Goal: Information Seeking & Learning: Learn about a topic

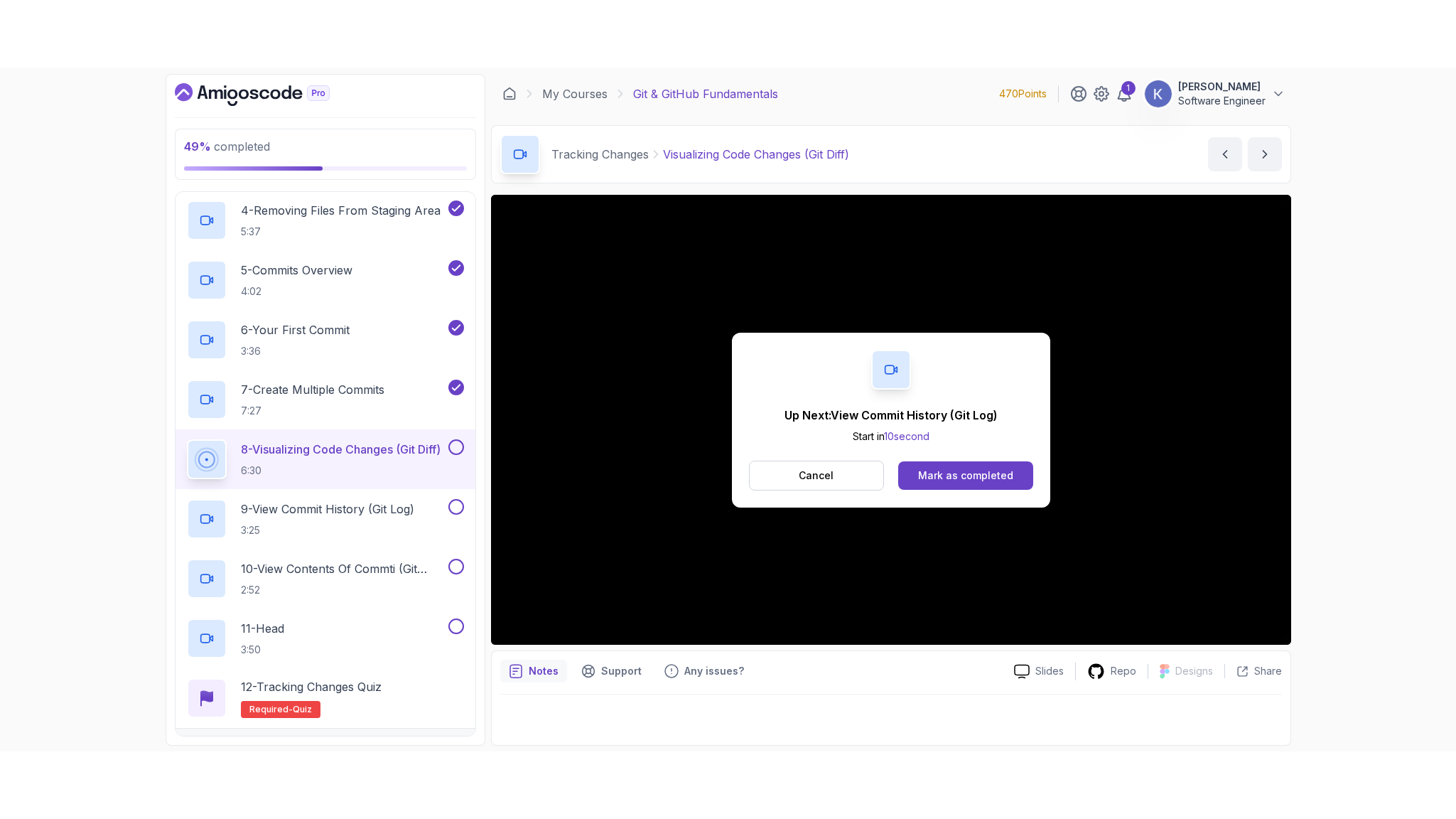
scroll to position [555, 0]
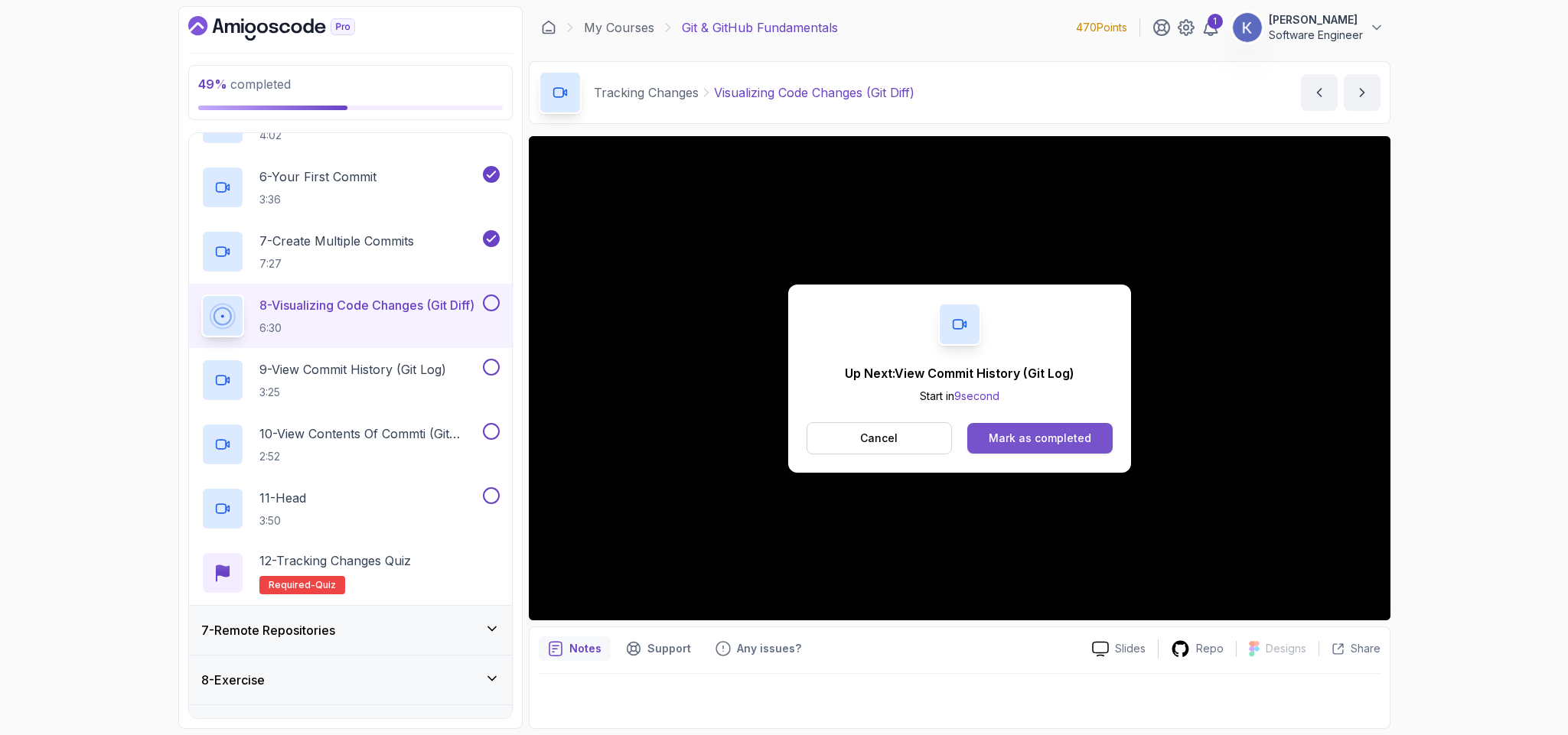
click at [1089, 429] on button "Mark as completed" at bounding box center [1040, 438] width 145 height 30
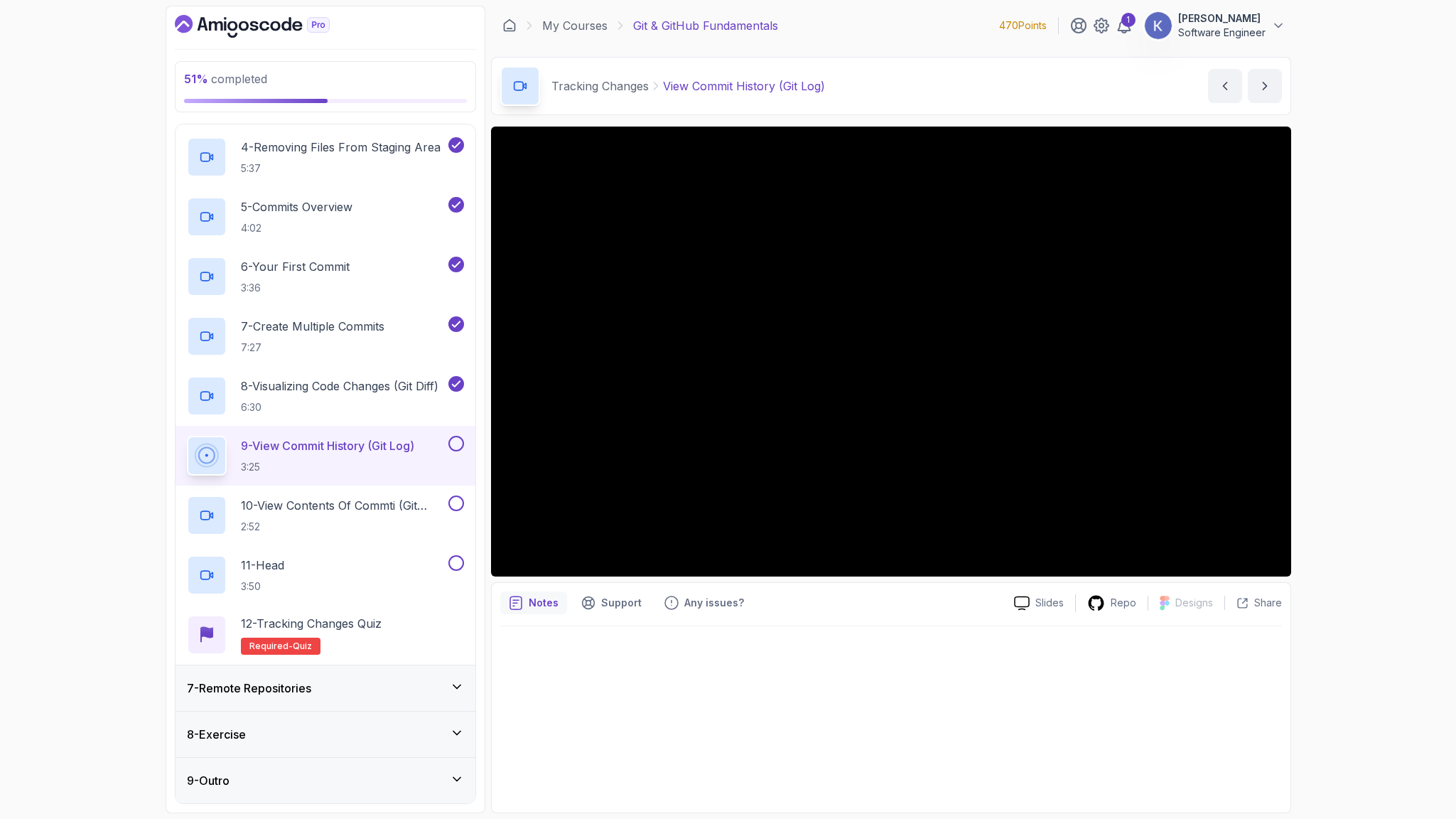
scroll to position [555, 0]
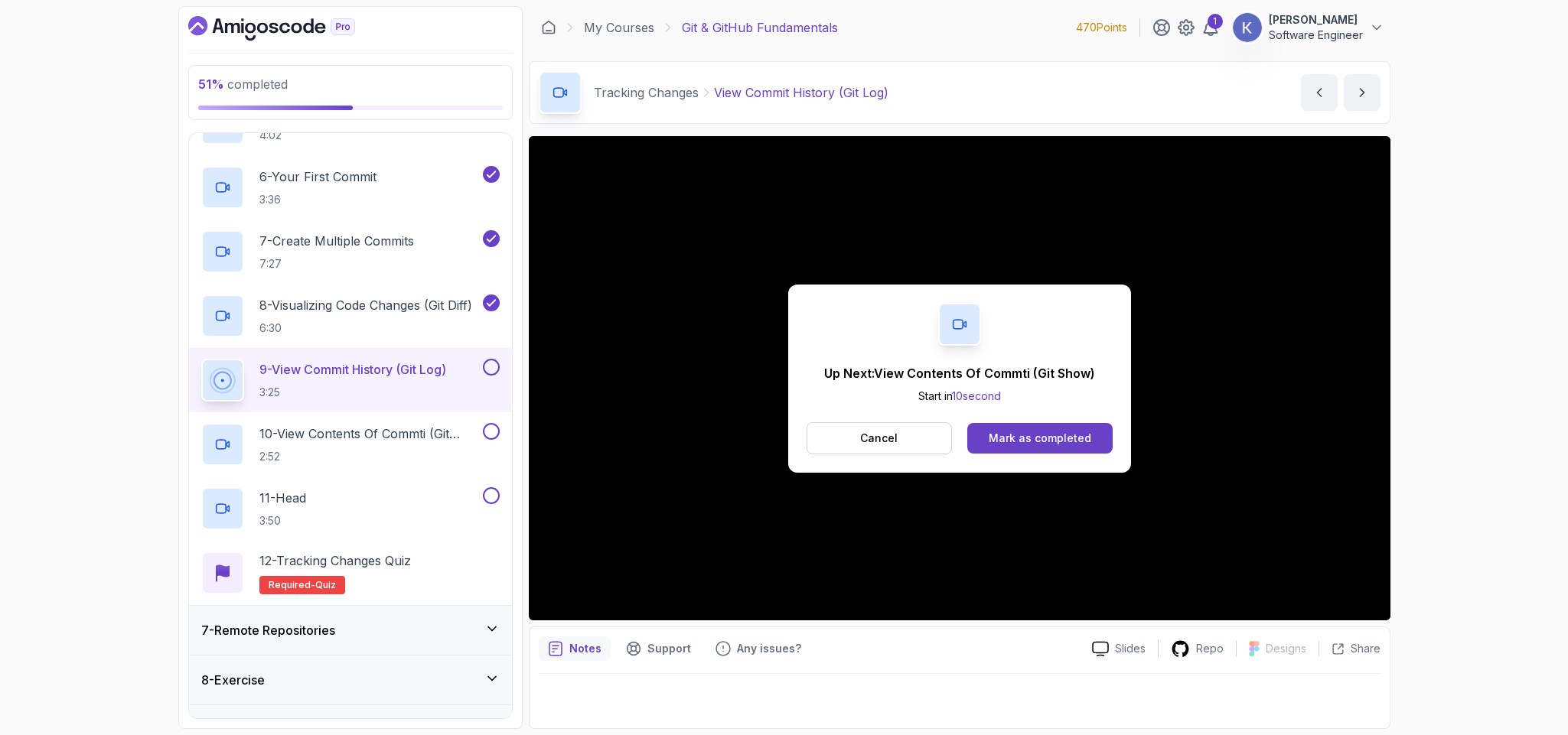
click at [1096, 439] on button "Mark as completed" at bounding box center [1040, 438] width 145 height 30
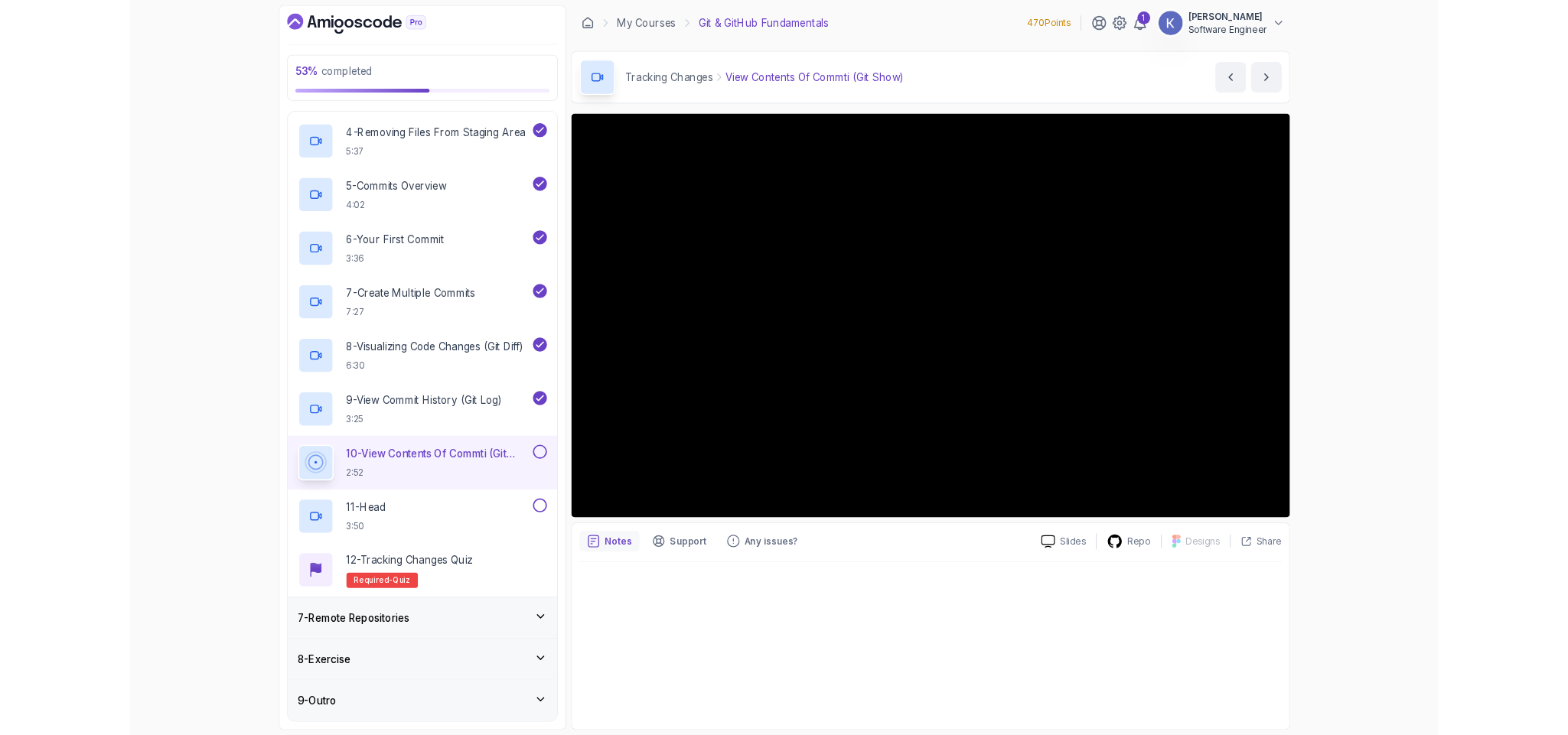
scroll to position [597, 0]
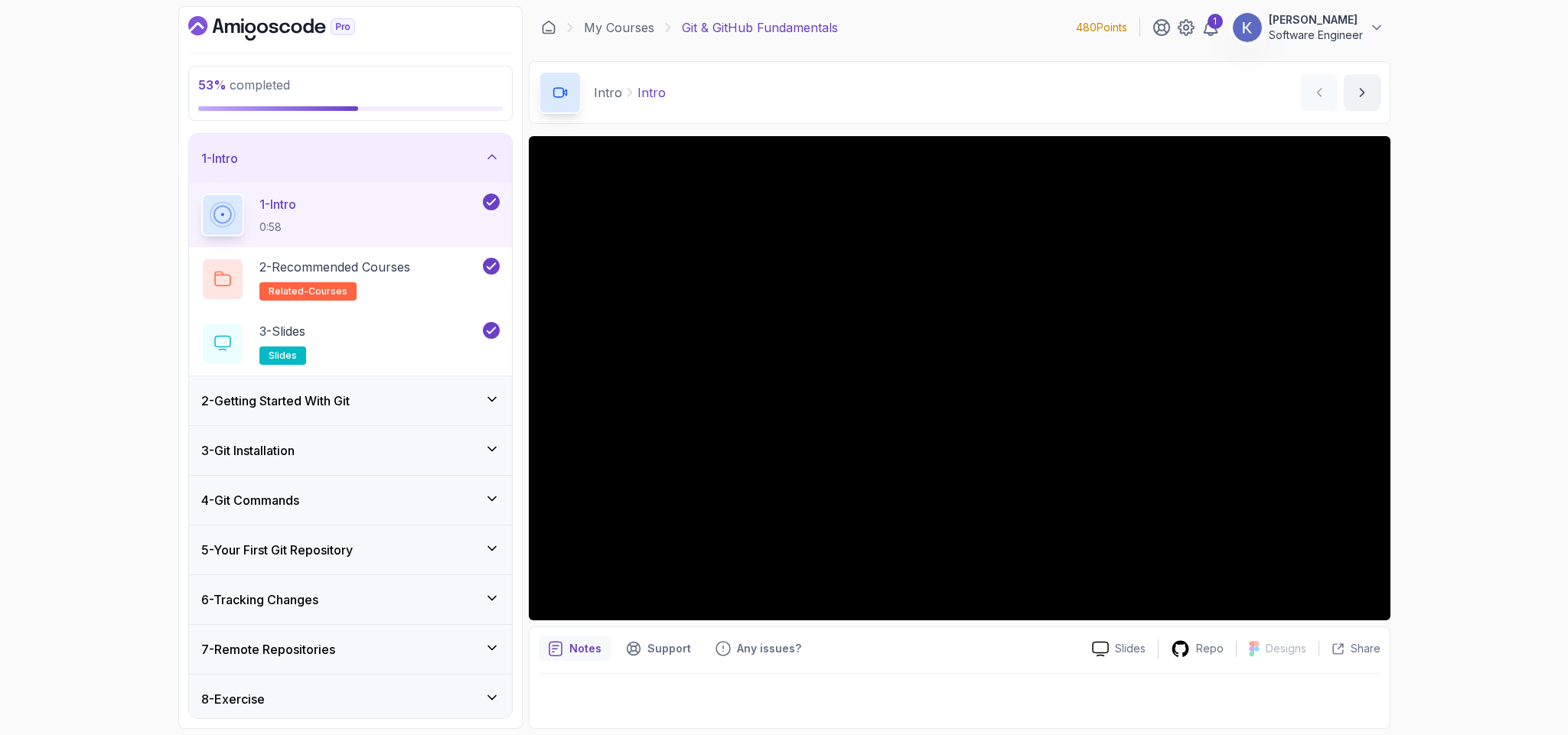
click at [354, 600] on div "6 - Tracking Changes" at bounding box center [350, 600] width 298 height 19
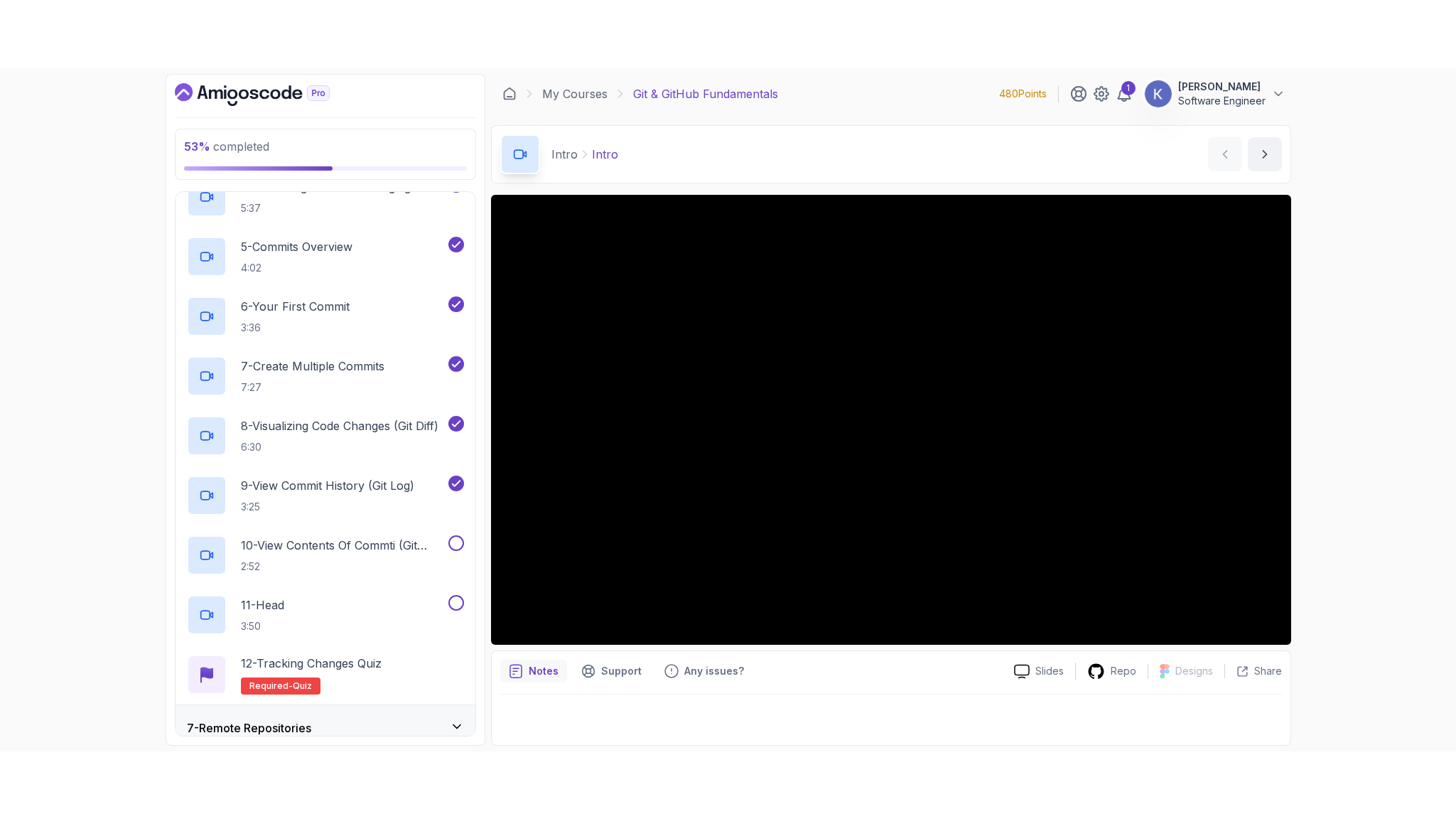
scroll to position [512, 0]
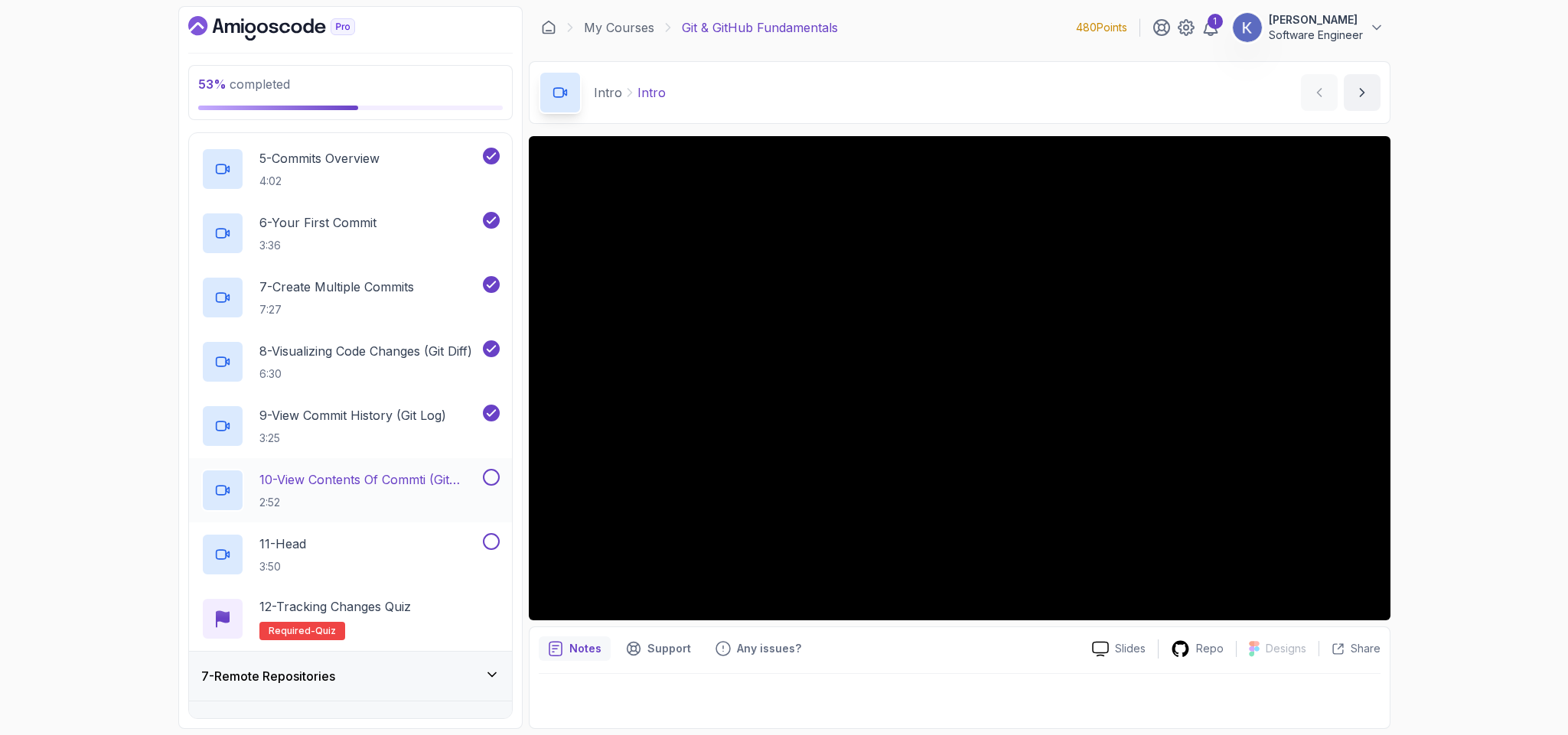
click at [368, 497] on h2 "10 - View Contents Of Commti (Git Show) 2:52" at bounding box center [370, 490] width 221 height 40
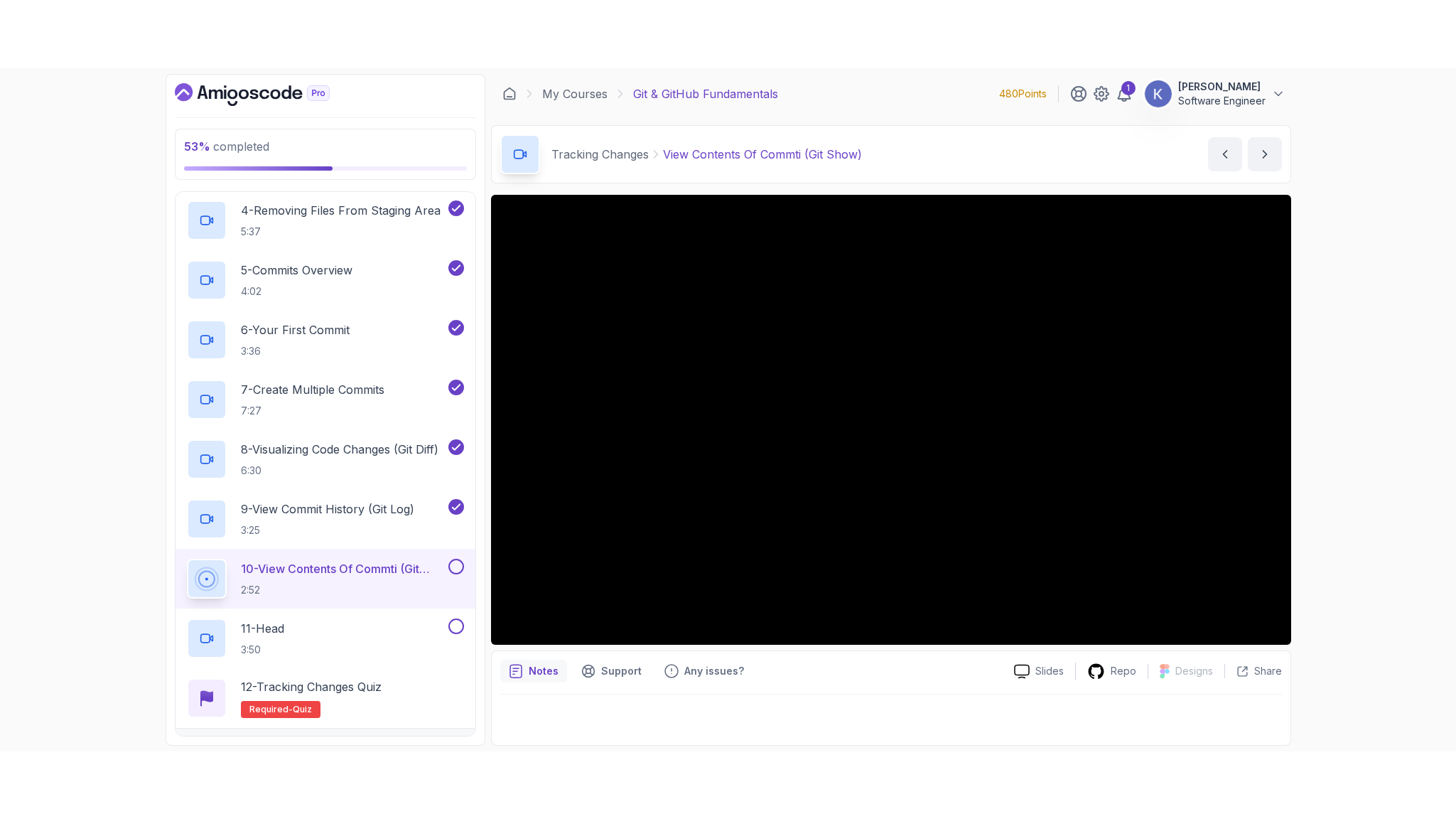
scroll to position [512, 0]
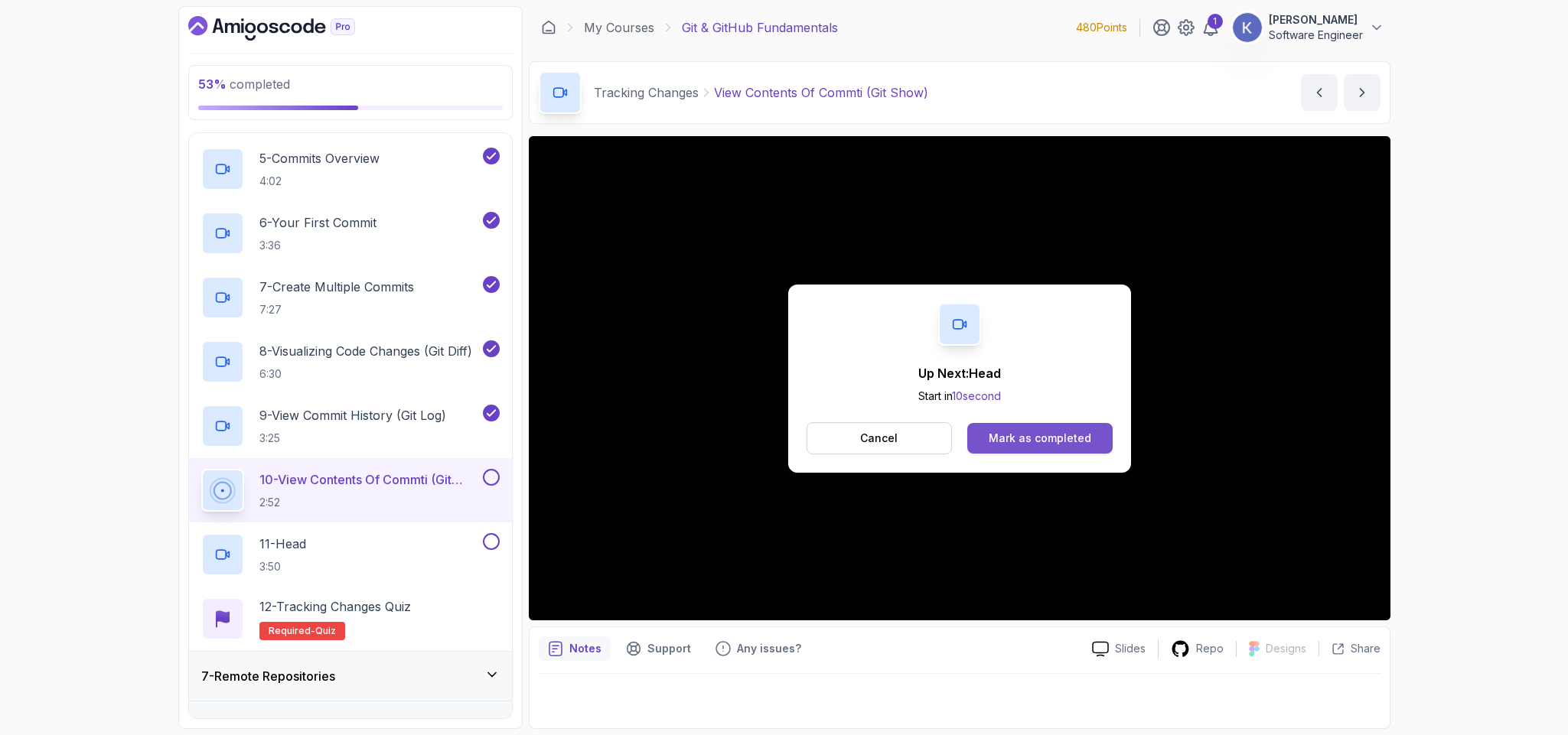
click at [1073, 437] on div "Mark as completed" at bounding box center [1039, 438] width 103 height 16
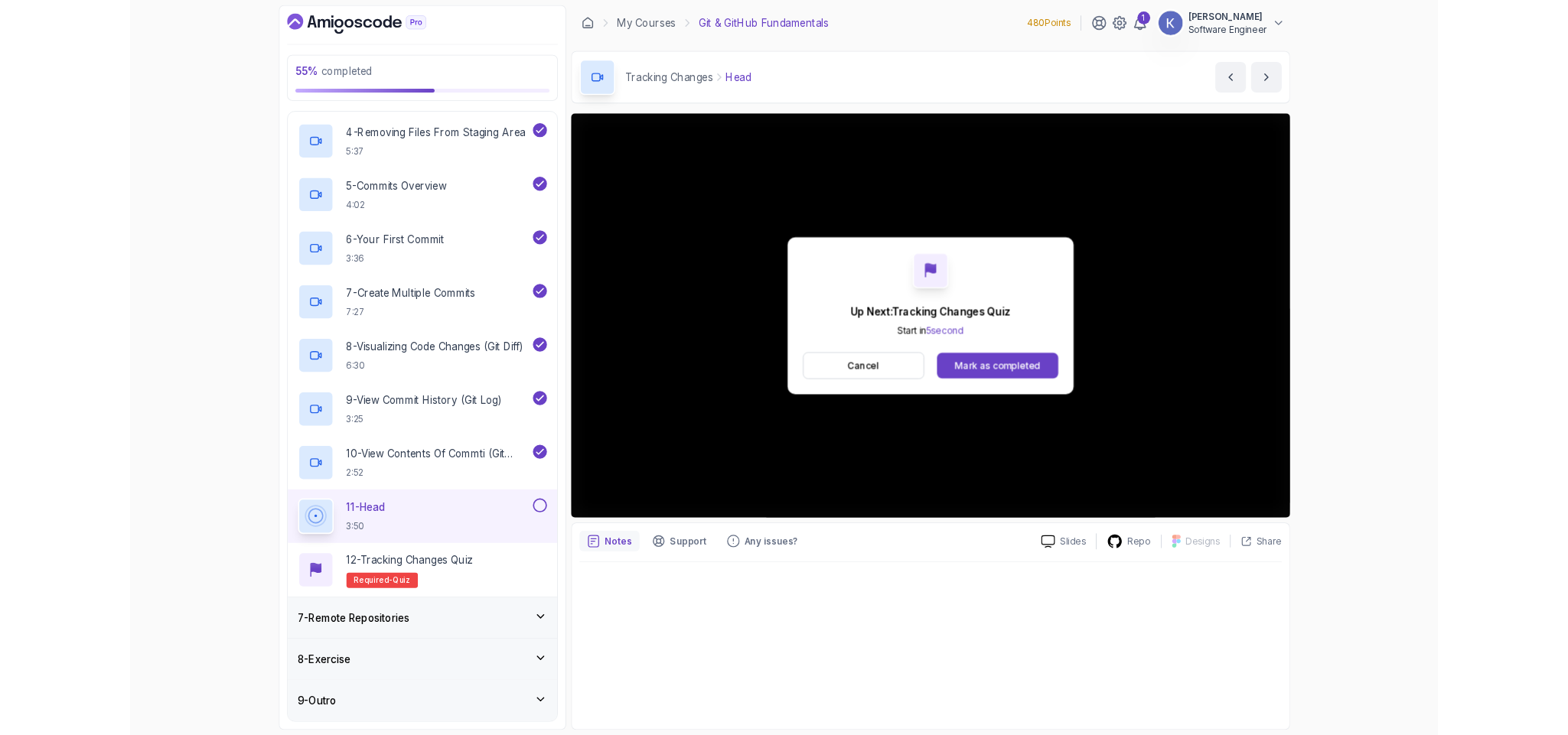
scroll to position [551, 0]
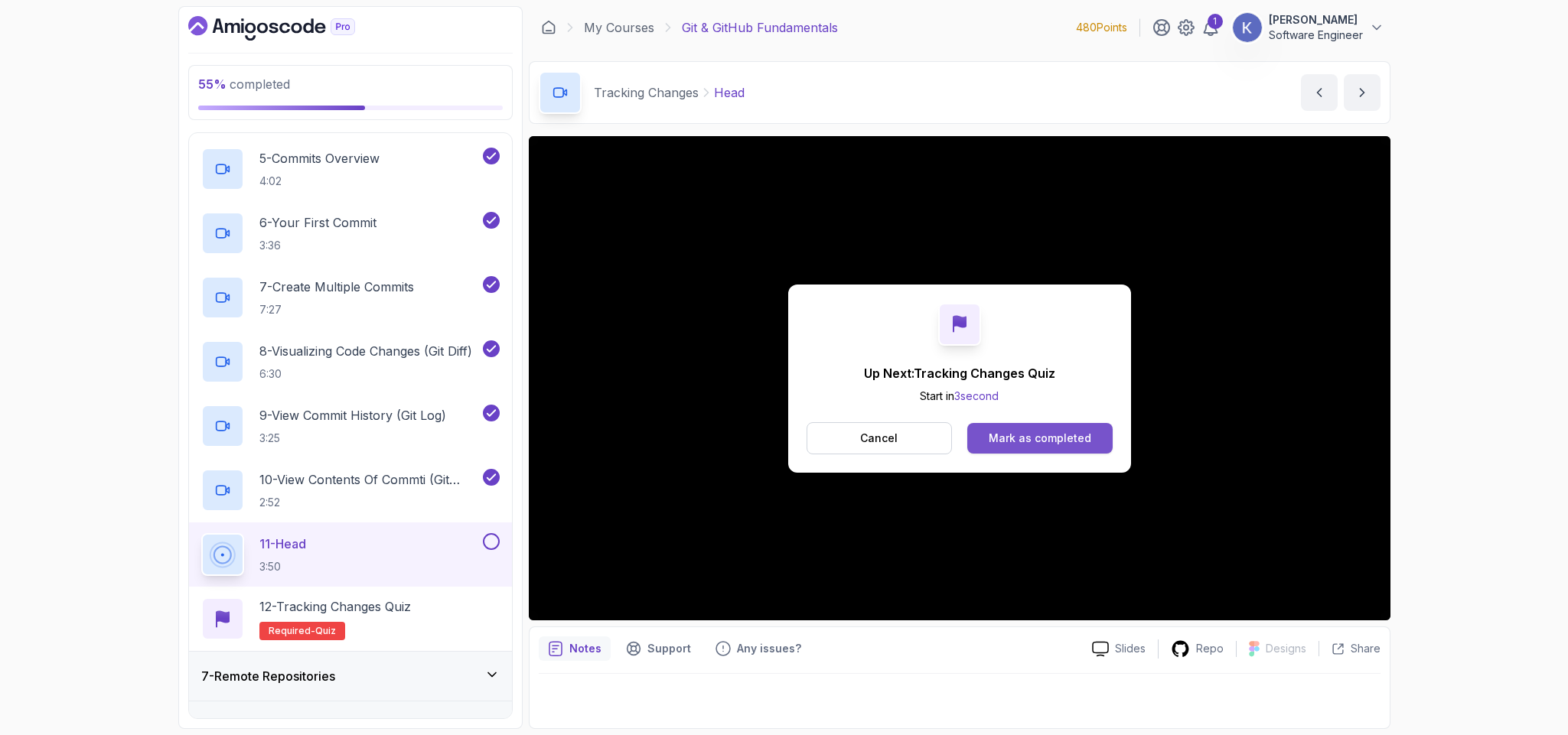
click at [1087, 441] on div "Mark as completed" at bounding box center [1039, 438] width 103 height 16
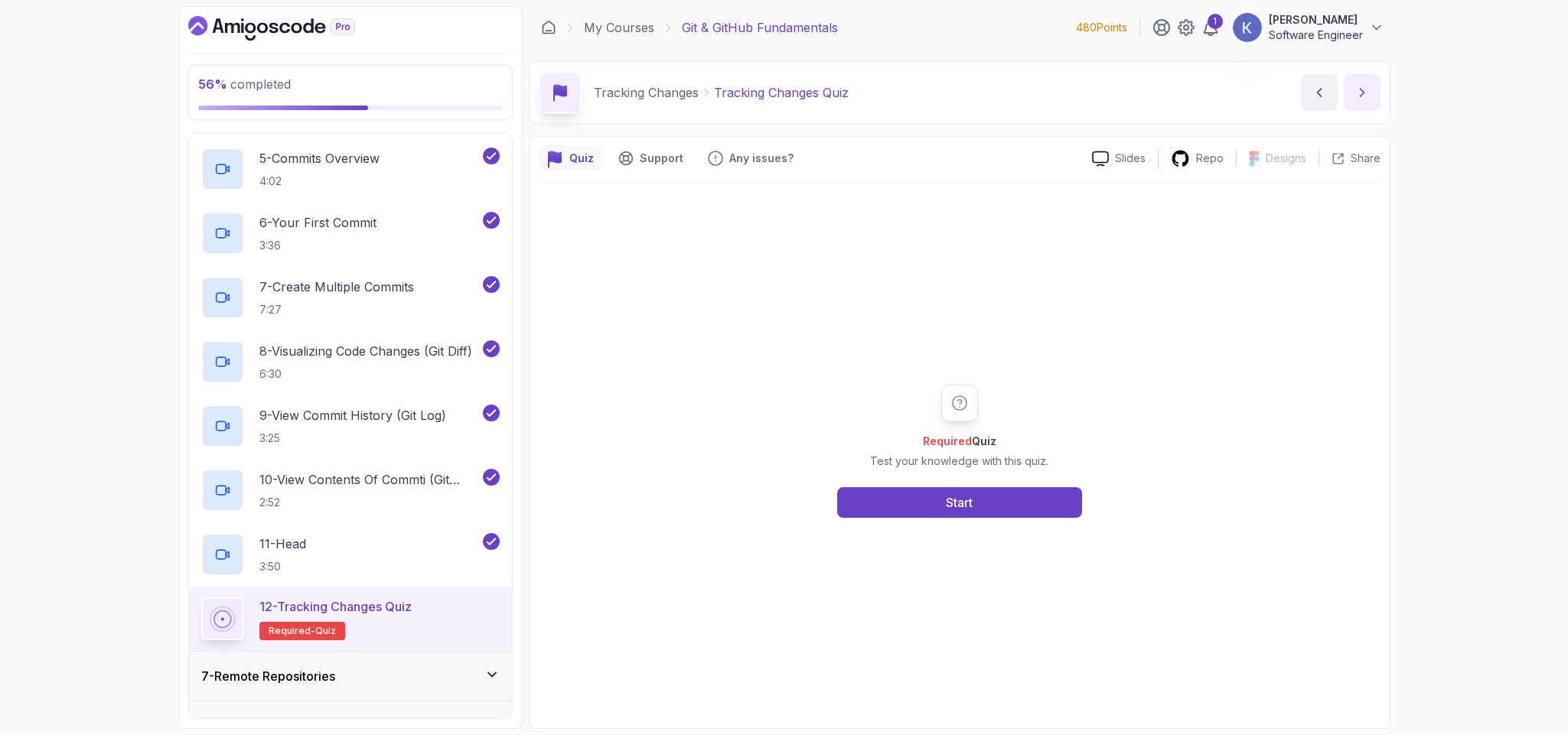
click at [1357, 88] on icon "next content" at bounding box center [1363, 93] width 16 height 16
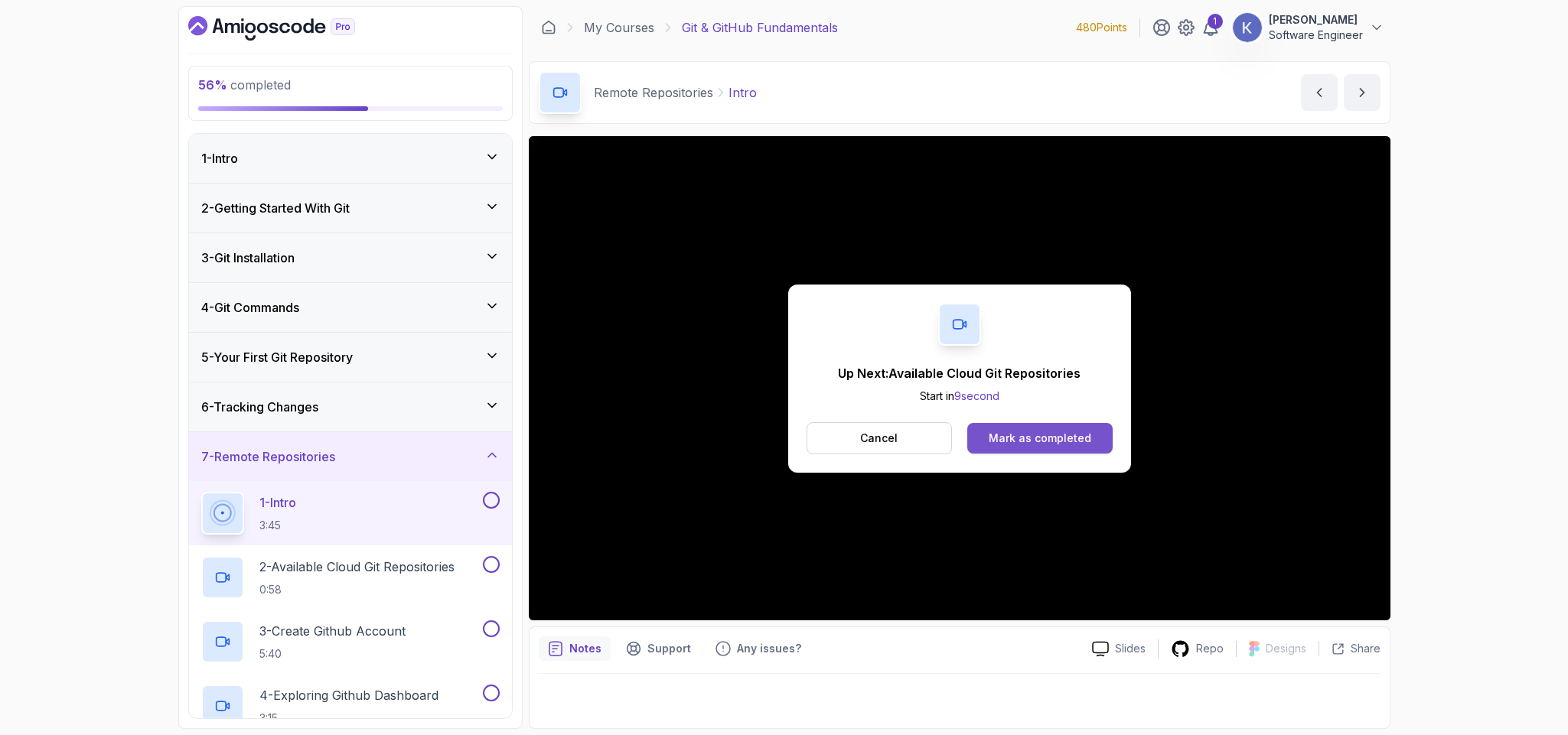
click at [1100, 434] on button "Mark as completed" at bounding box center [1040, 438] width 145 height 30
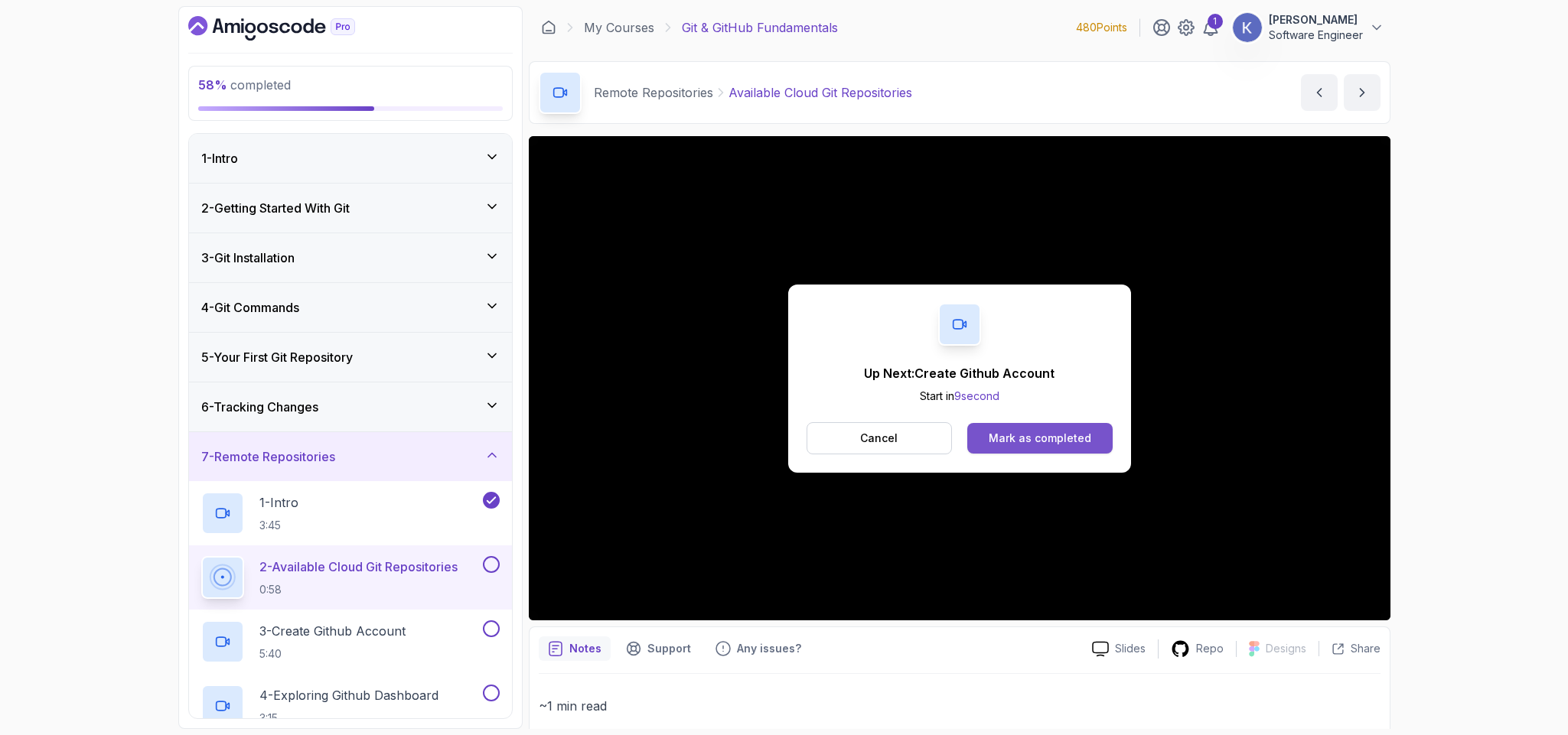
click at [1098, 438] on button "Mark as completed" at bounding box center [1040, 438] width 145 height 30
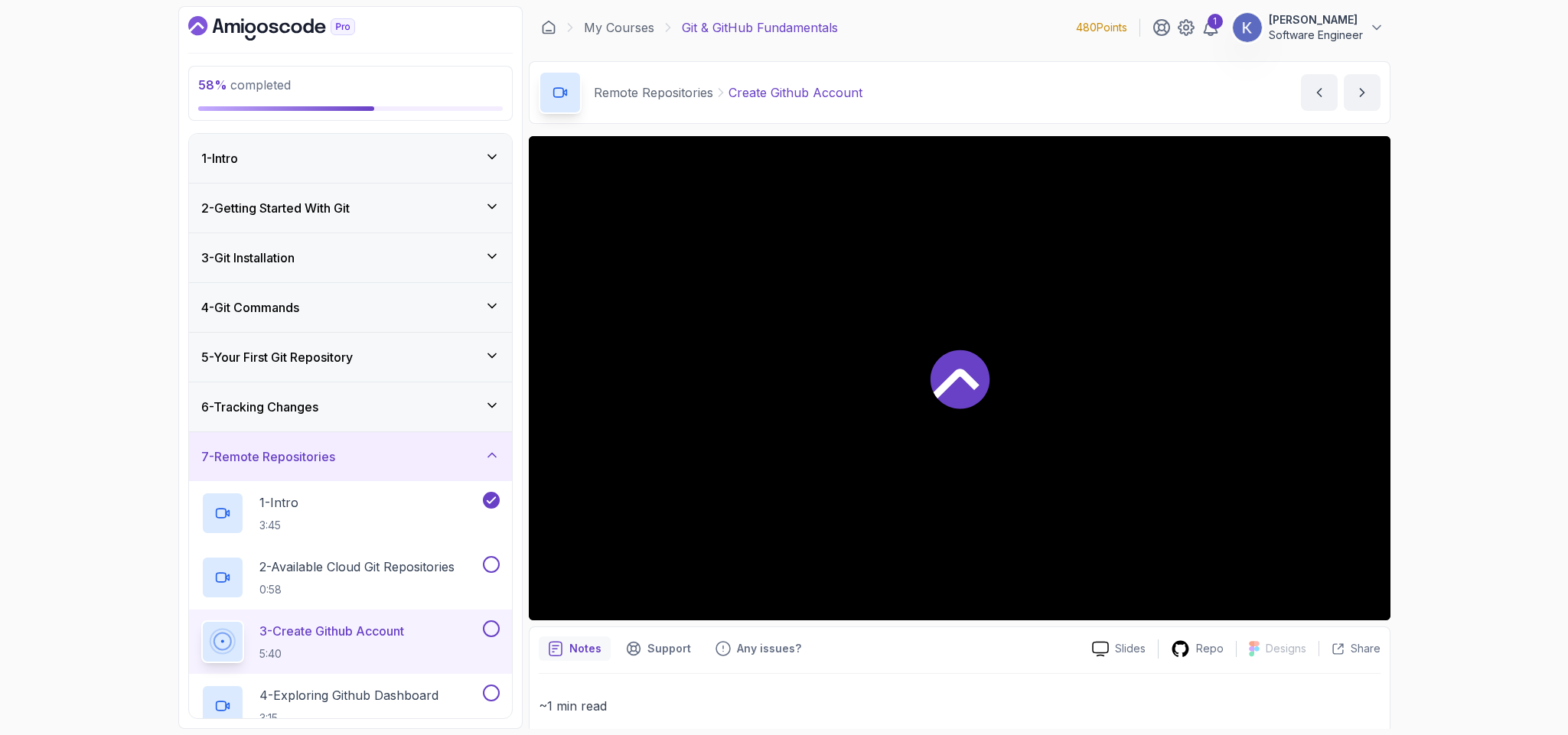
click at [1098, 438] on div at bounding box center [959, 378] width 862 height 484
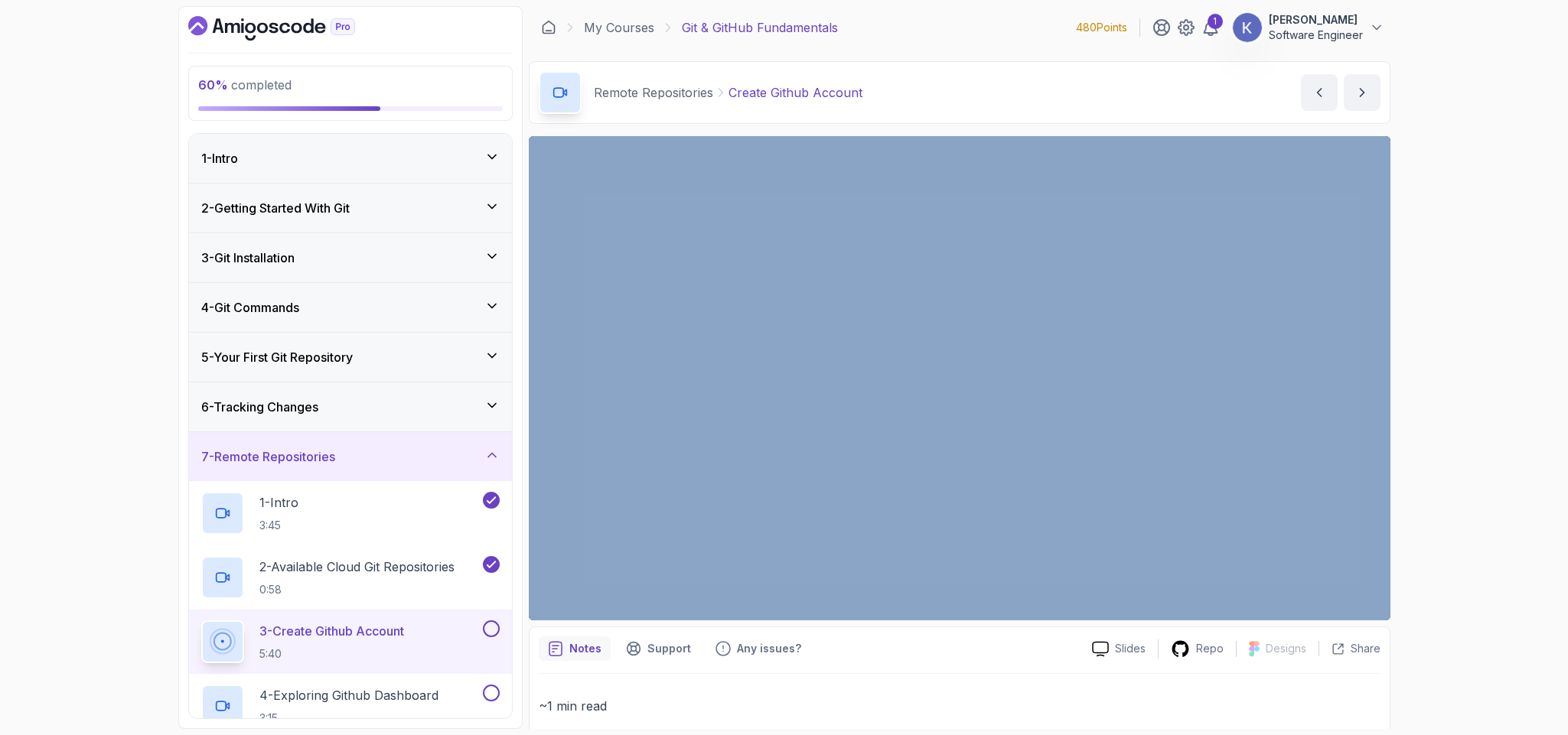
click at [1431, 462] on div "60 % completed 1 - Intro 2 - Getting Started With Git 3 - Git Installation 4 - …" at bounding box center [784, 368] width 1568 height 735
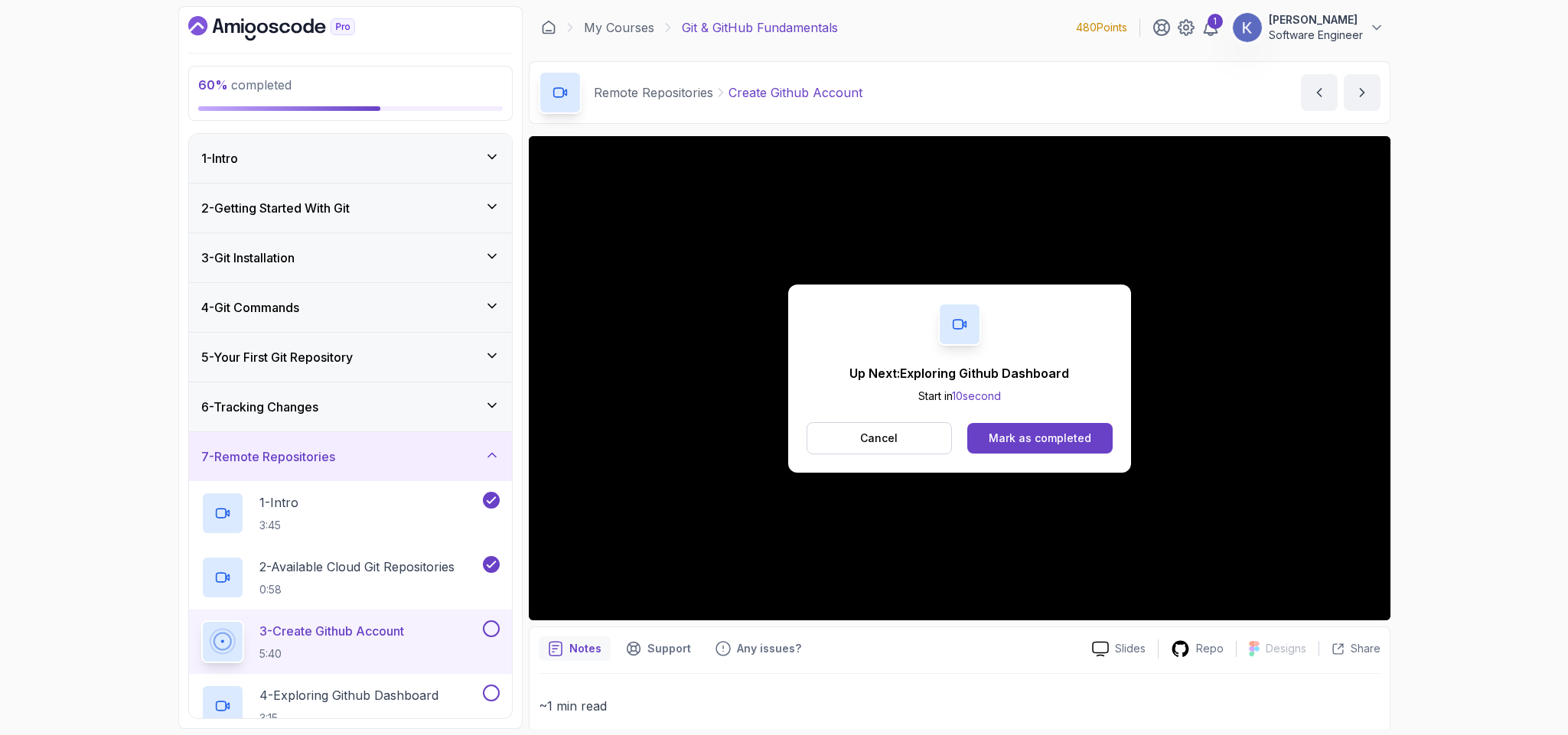
click at [1069, 411] on div "Up Next: Exploring Github Dashboard Start in 10 second Cancel Mark as completed" at bounding box center [960, 378] width 343 height 188
click at [1066, 436] on div "Mark as completed" at bounding box center [1039, 438] width 103 height 16
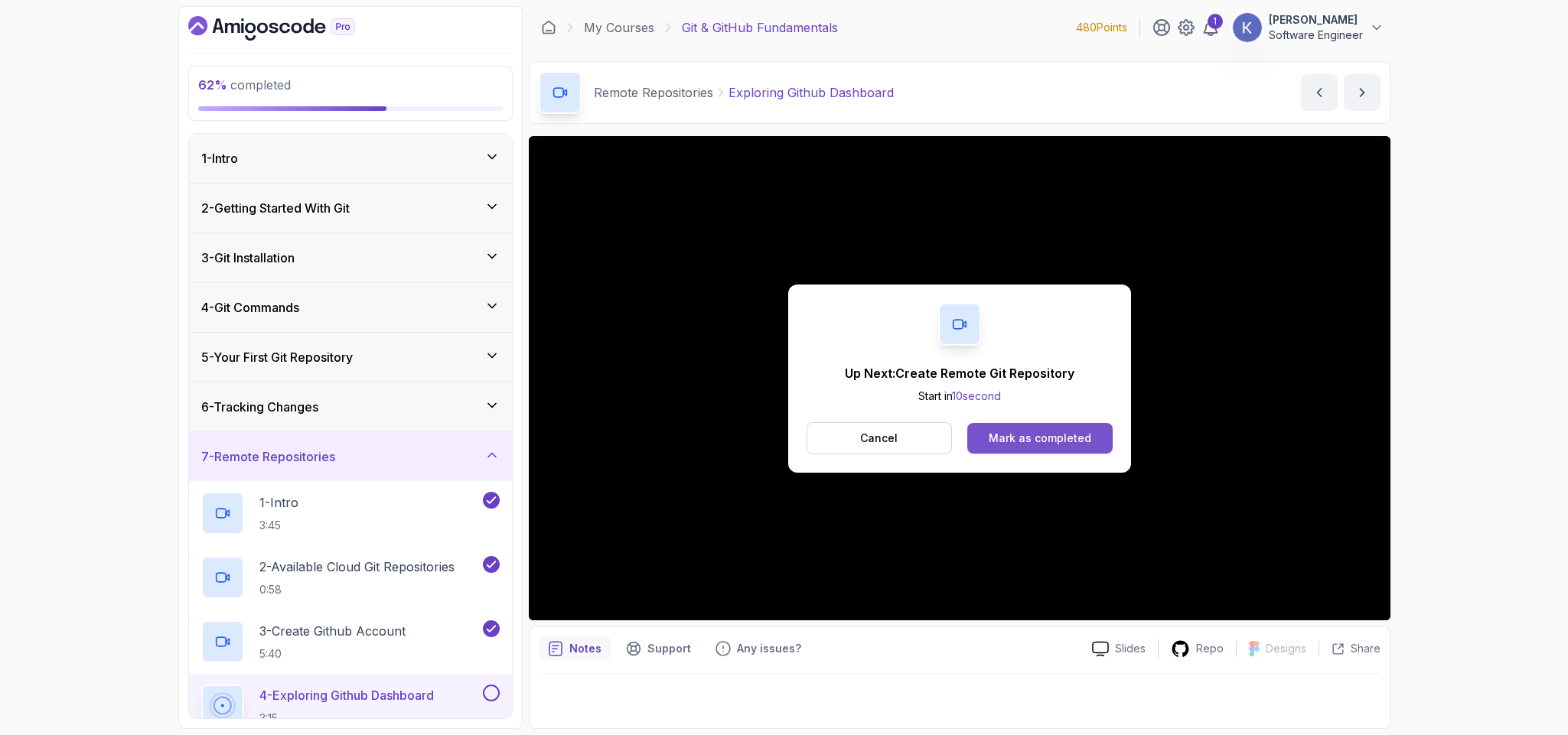
click at [1100, 431] on button "Mark as completed" at bounding box center [1040, 438] width 145 height 30
click at [1090, 448] on button "Mark as completed" at bounding box center [1040, 438] width 145 height 30
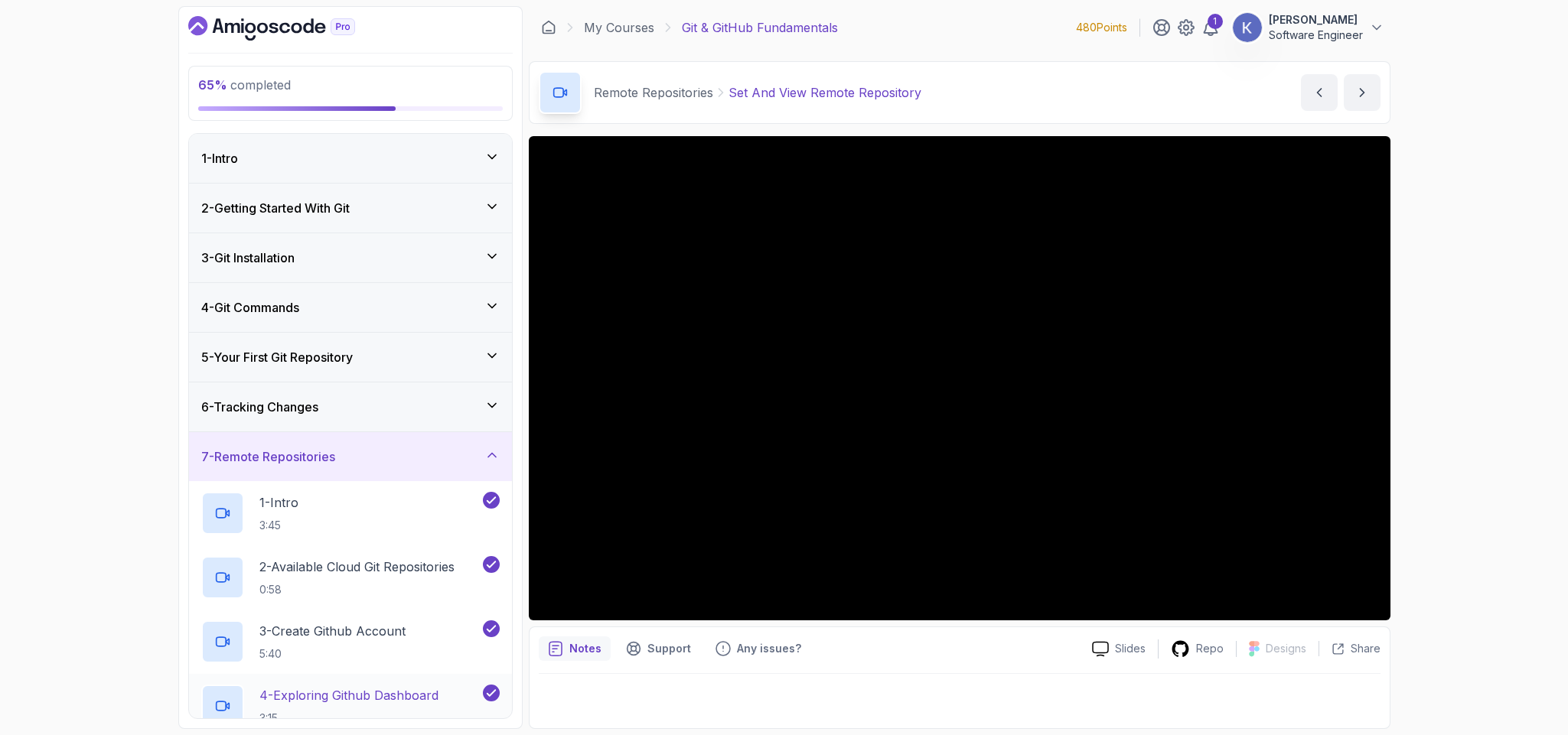
click at [197, 707] on div "4 - Exploring Github Dashboard 3:15" at bounding box center [350, 707] width 323 height 65
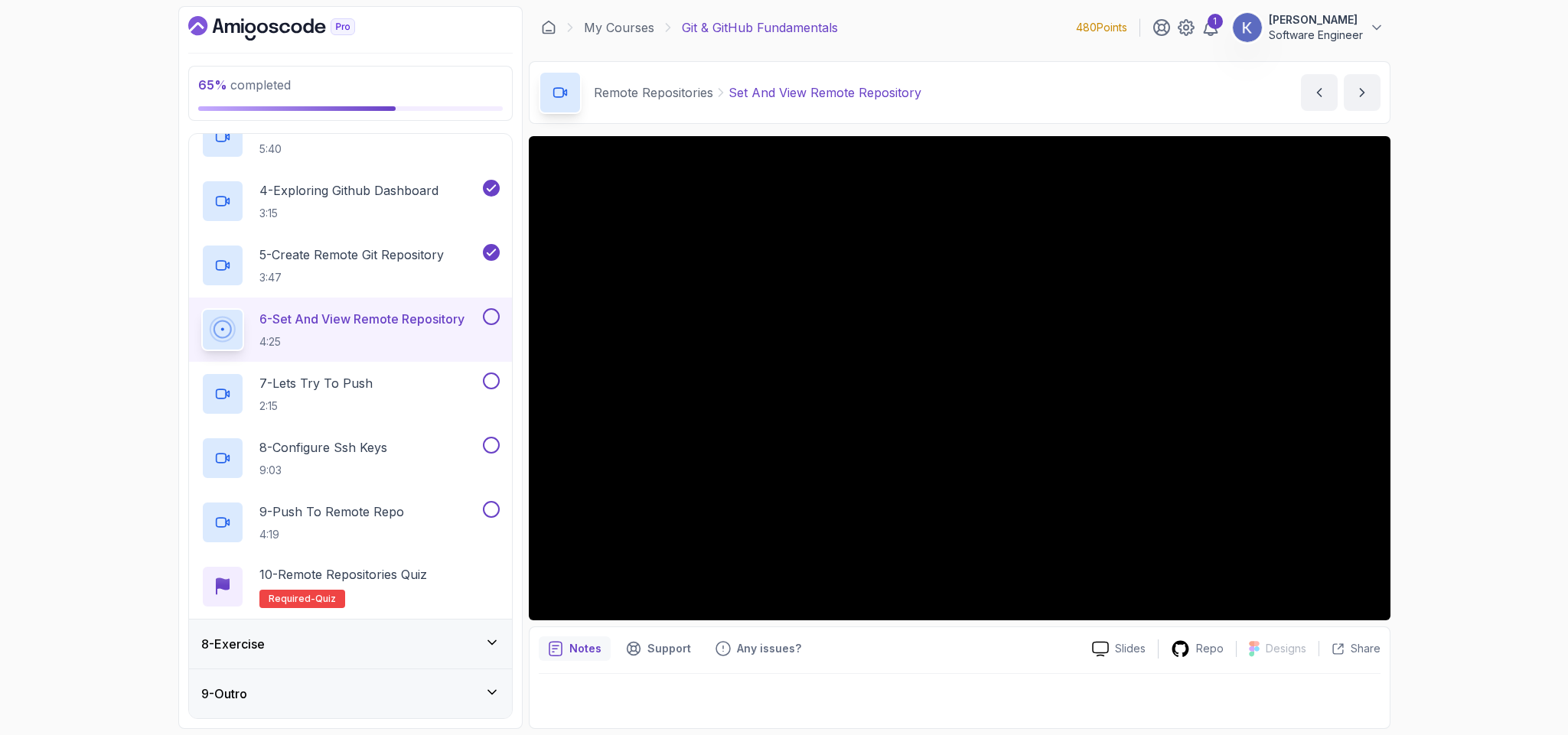
scroll to position [364, 0]
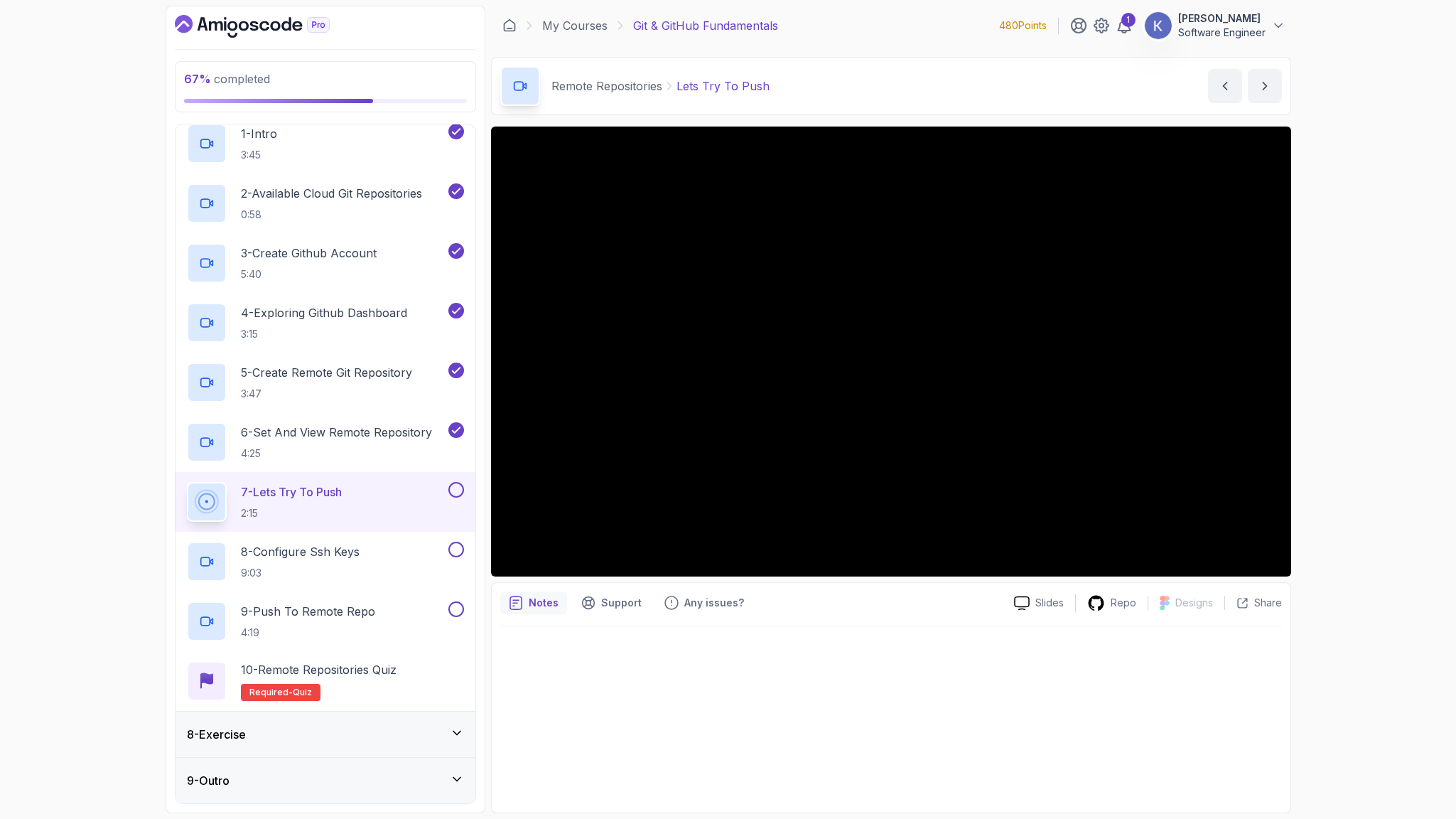
scroll to position [472, 0]
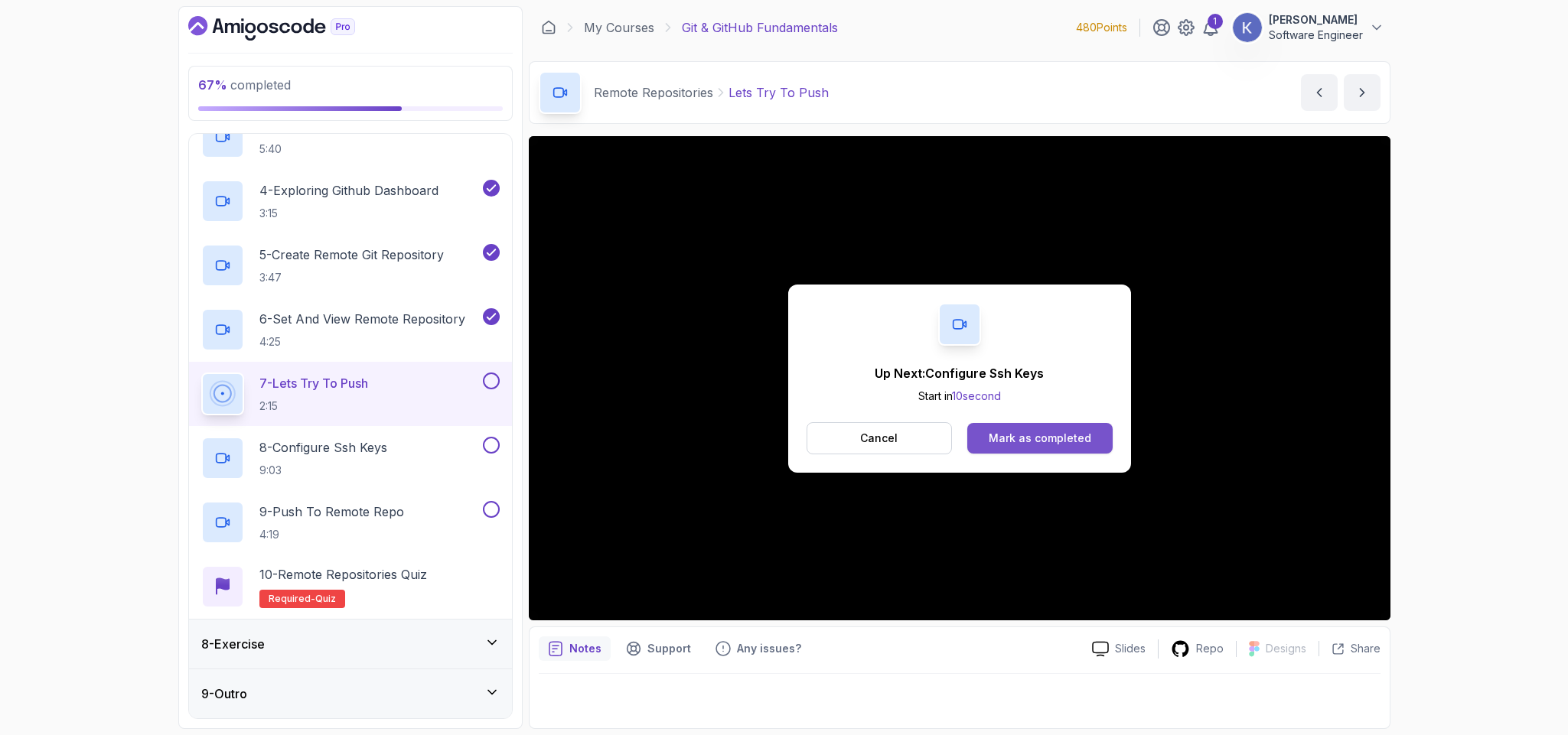
click at [1087, 448] on button "Mark as completed" at bounding box center [1040, 438] width 145 height 30
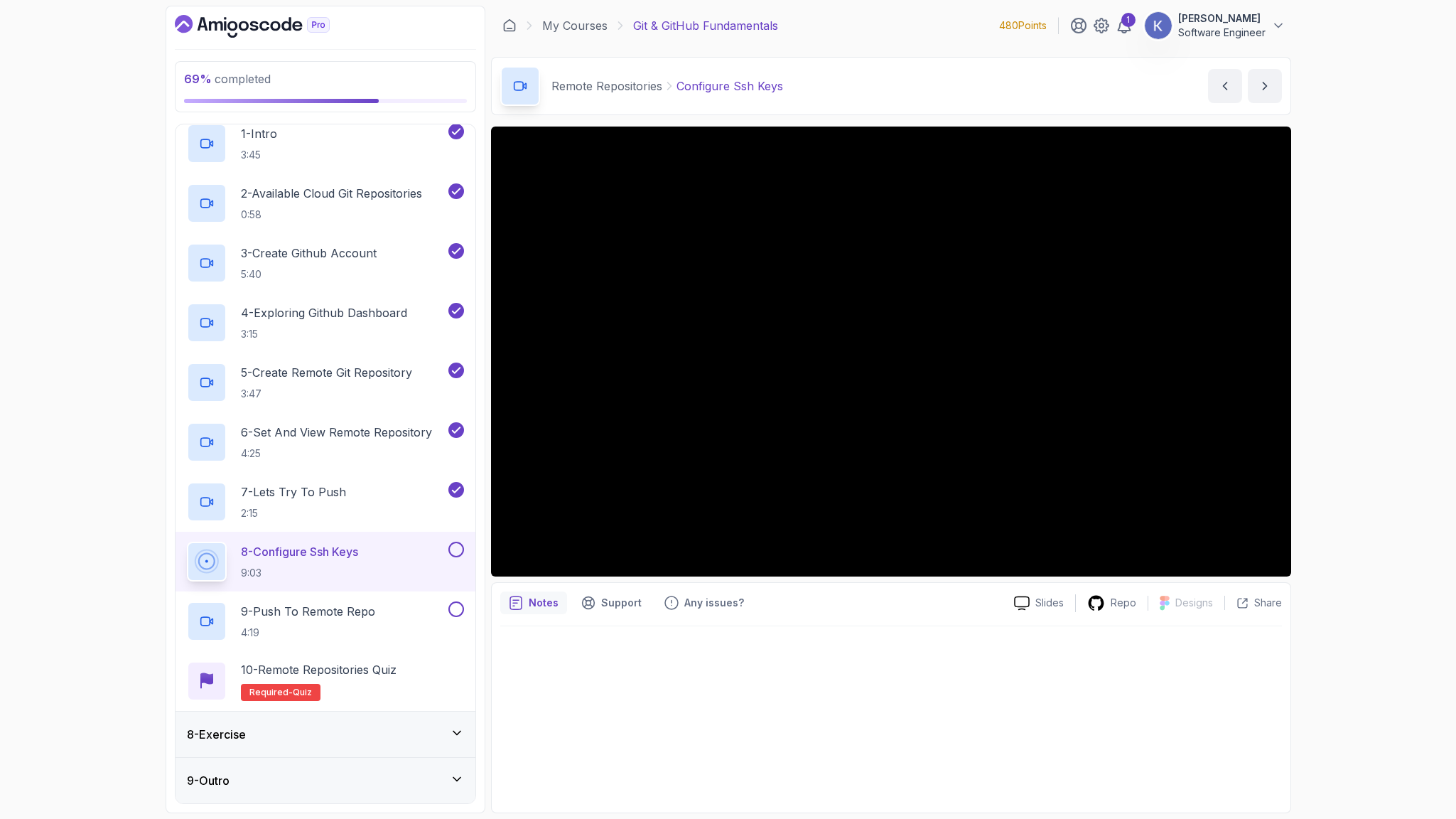
scroll to position [472, 0]
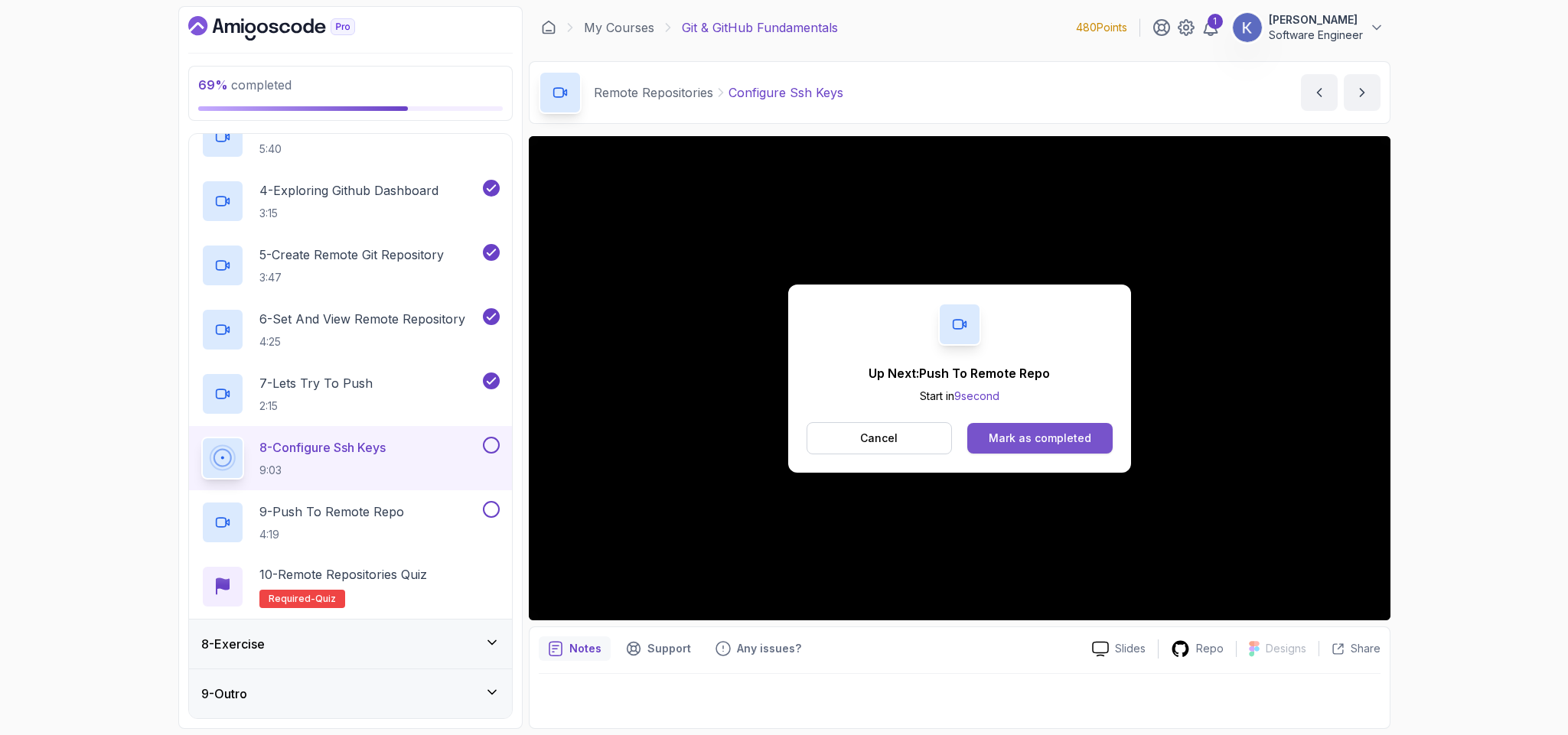
click at [1068, 444] on div "Mark as completed" at bounding box center [1039, 438] width 103 height 16
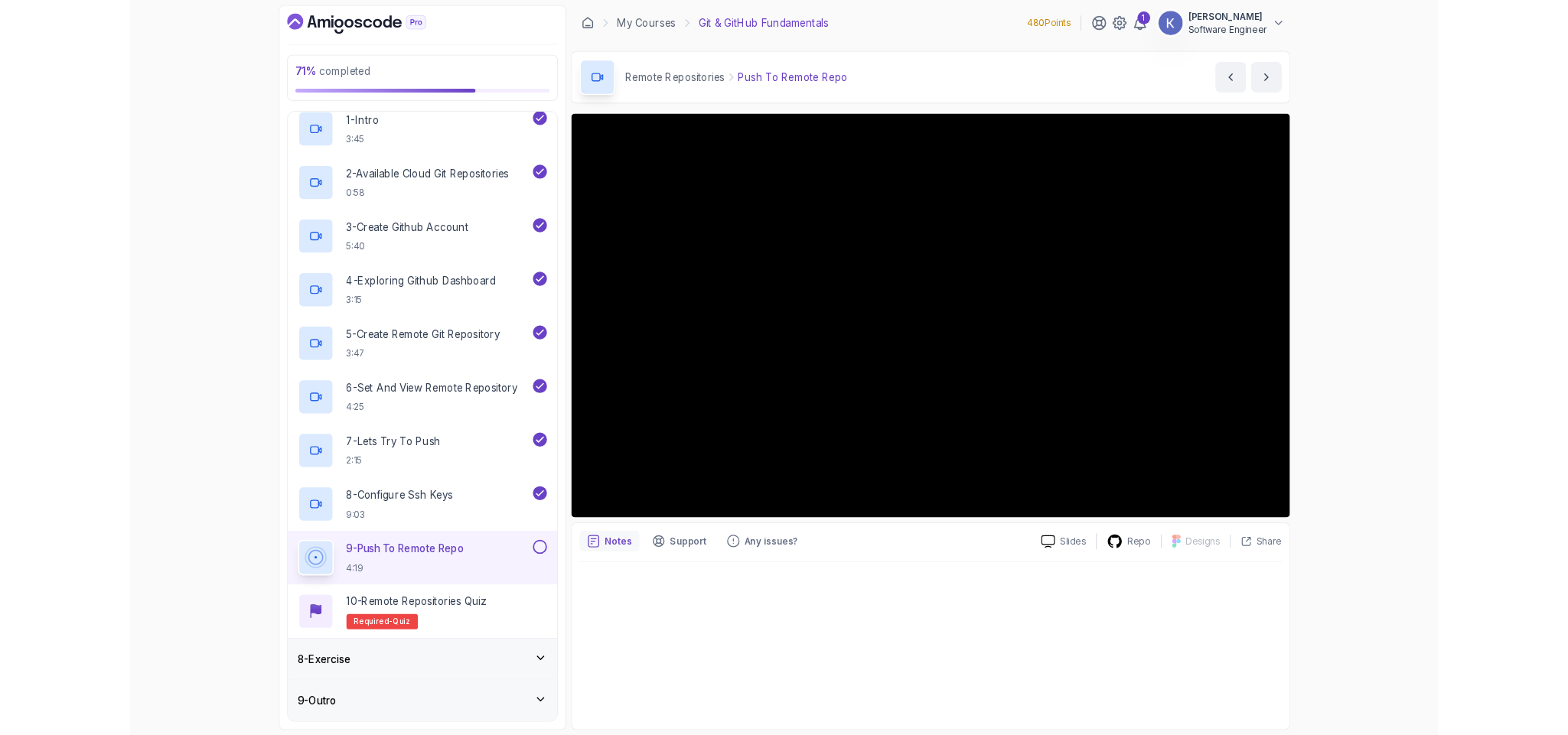
scroll to position [508, 0]
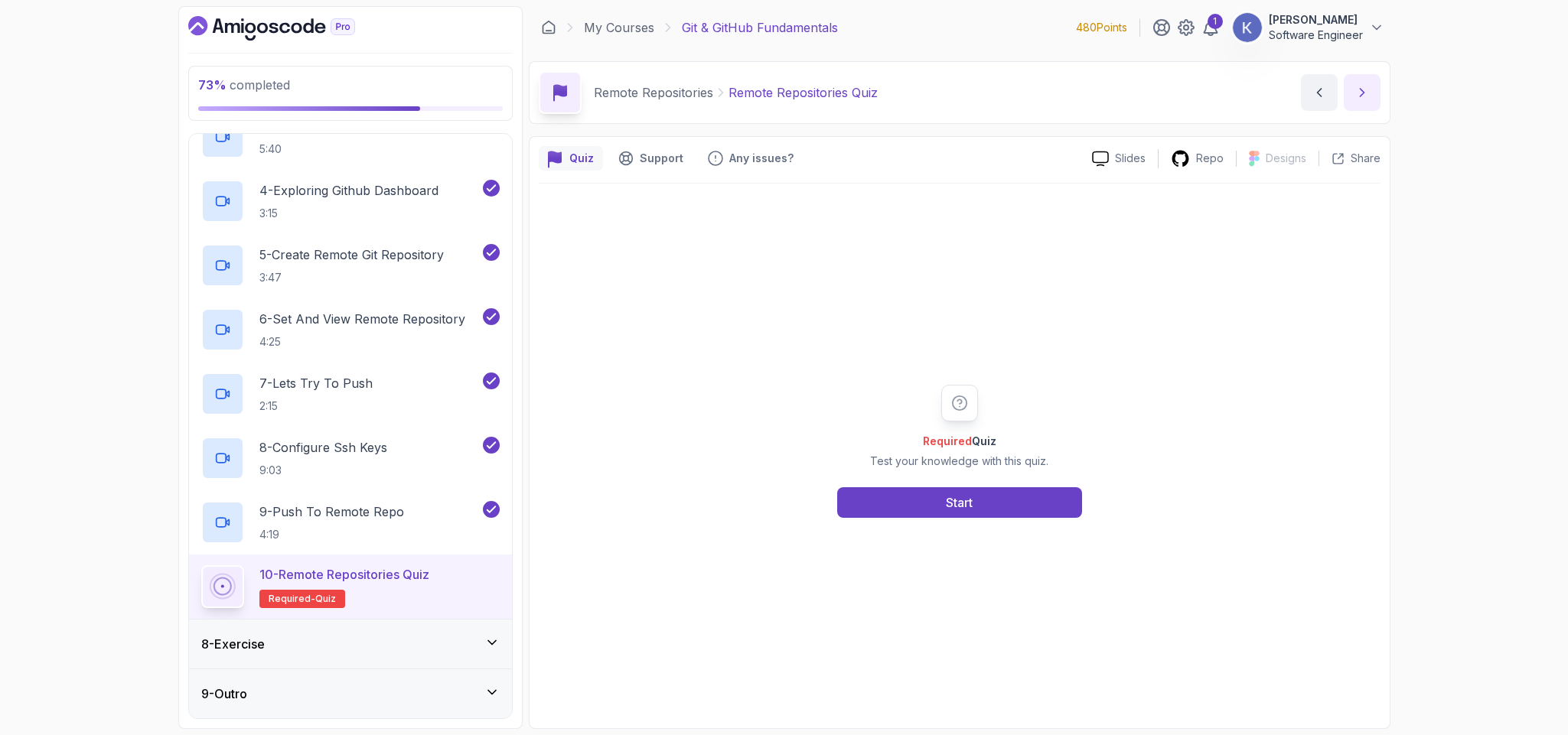
click at [1364, 85] on icon "next content" at bounding box center [1363, 93] width 16 height 16
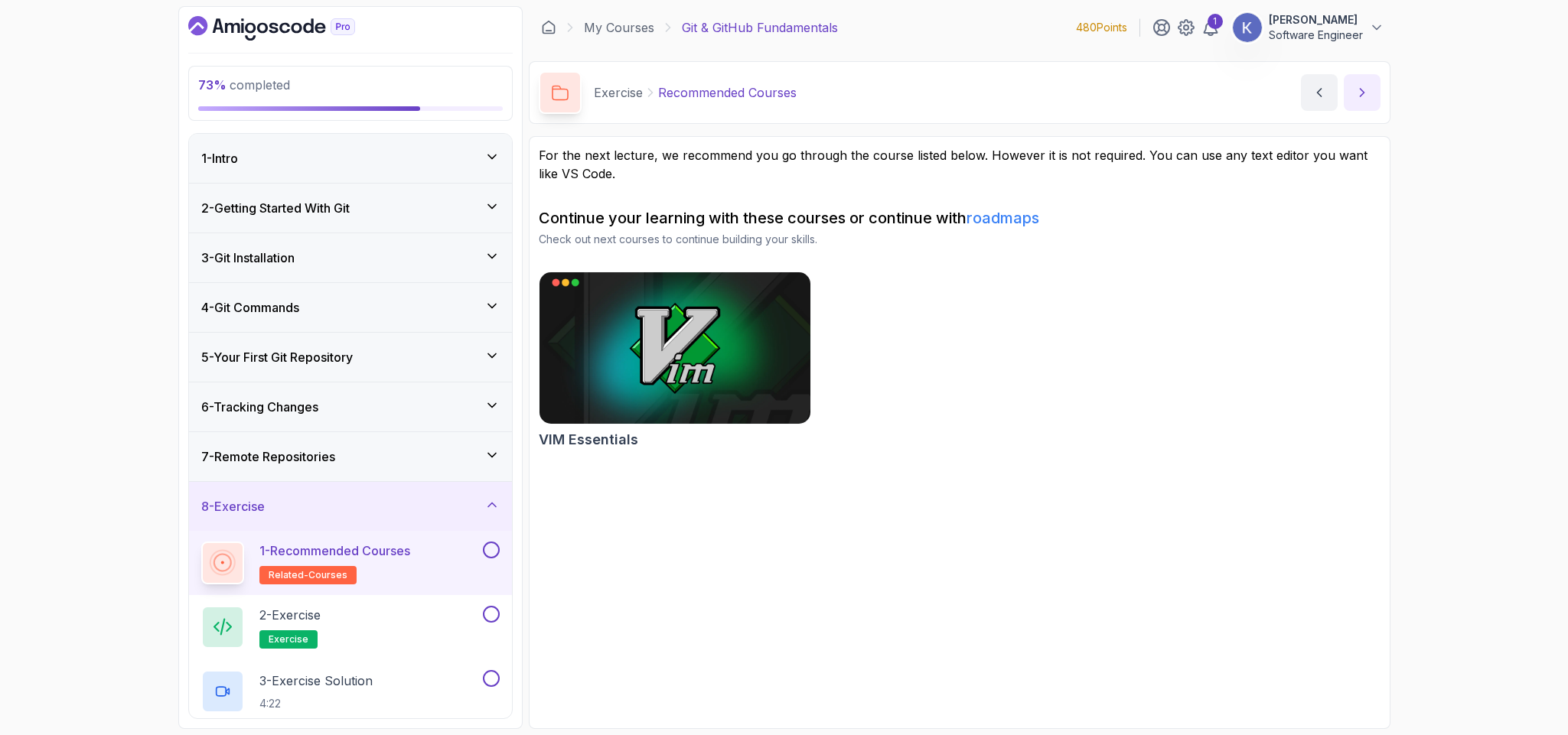
click at [1365, 92] on icon "next content" at bounding box center [1363, 93] width 16 height 16
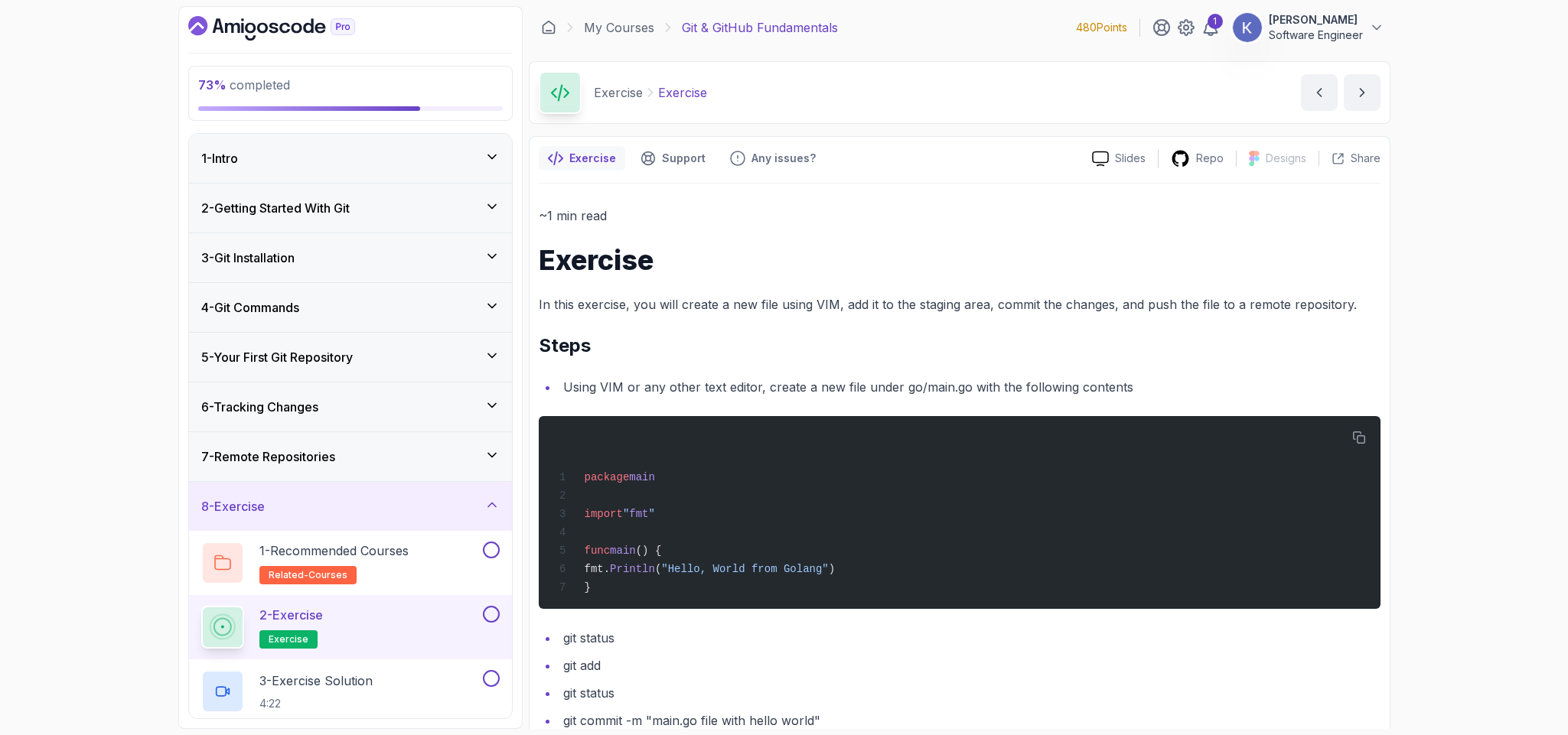
click at [1100, 321] on div "~1 min read Exercise In this exercise, you will create a new file using VIM, ad…" at bounding box center [959, 481] width 842 height 554
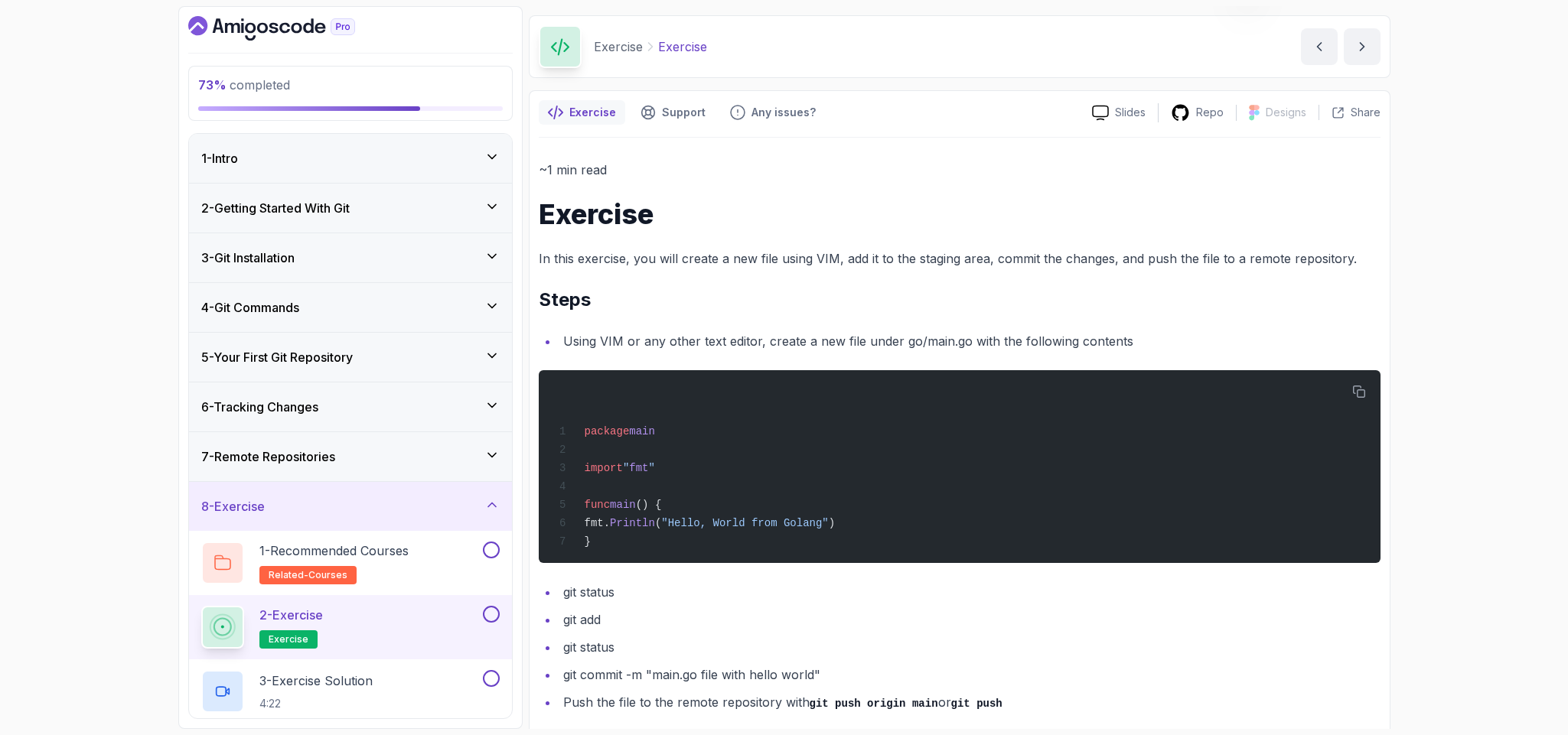
scroll to position [68, 0]
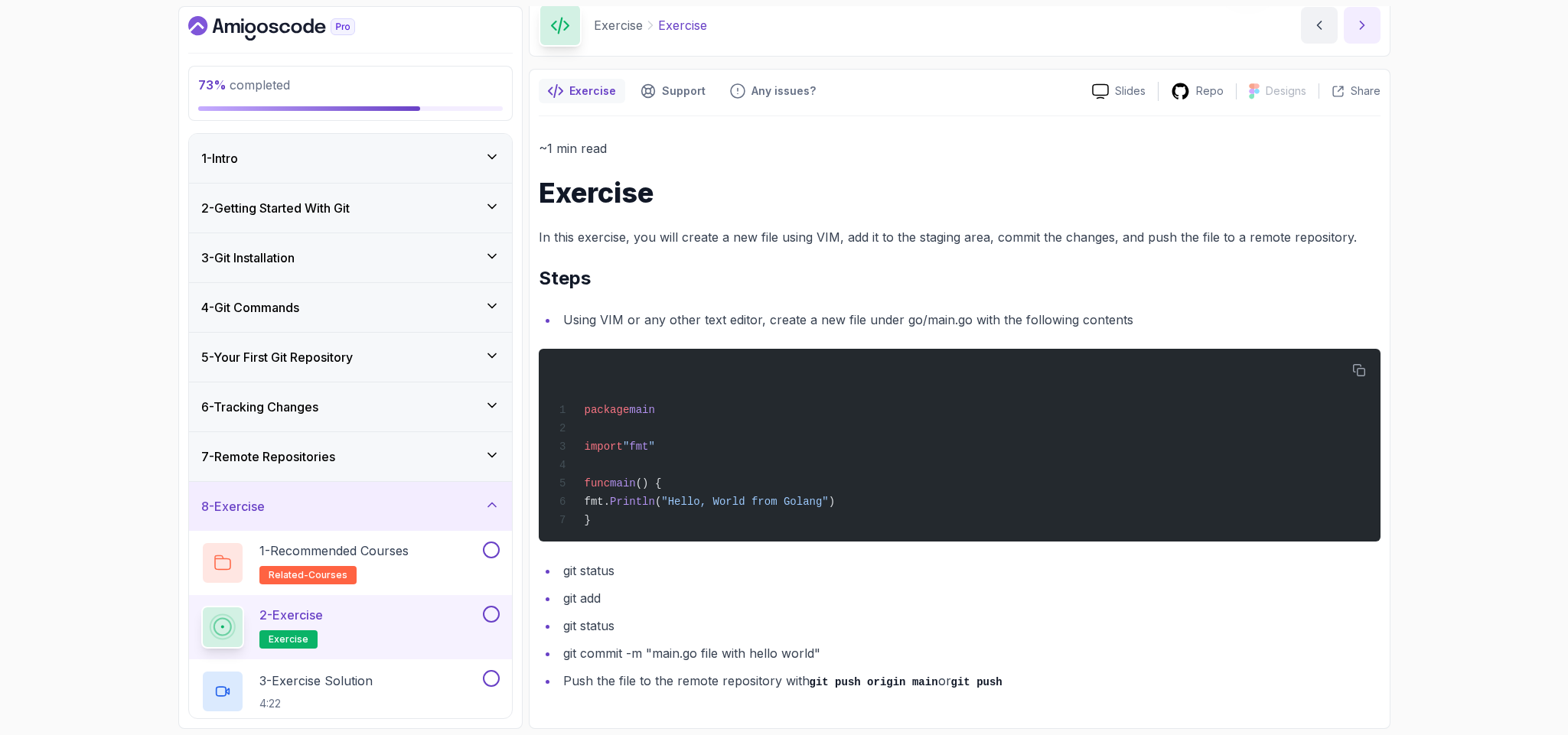
click at [1366, 23] on icon "next content" at bounding box center [1363, 25] width 16 height 16
